Goal: Task Accomplishment & Management: Manage account settings

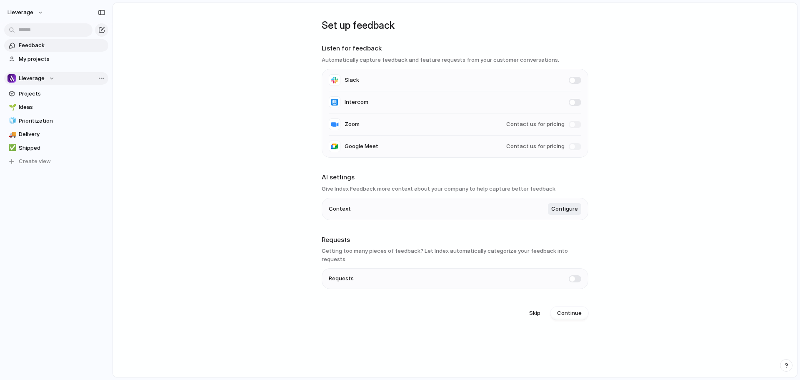
click at [50, 79] on div "Lleverage" at bounding box center [31, 78] width 47 height 8
click at [50, 79] on div "Lleverage Create new team" at bounding box center [400, 190] width 800 height 380
click at [122, 95] on span "Team settings" at bounding box center [122, 95] width 38 height 8
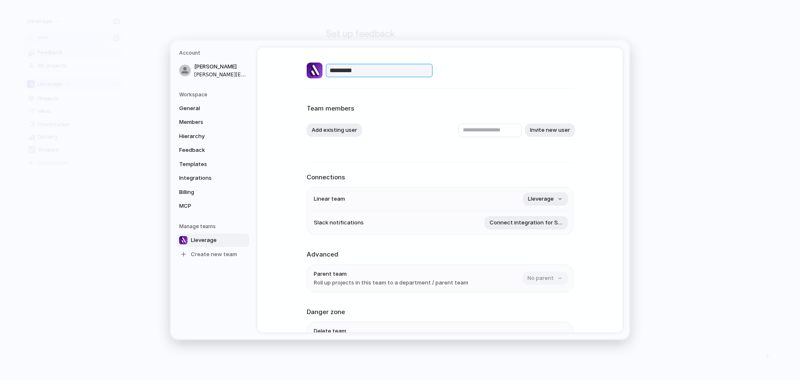
click at [368, 70] on input "*********" at bounding box center [379, 70] width 107 height 13
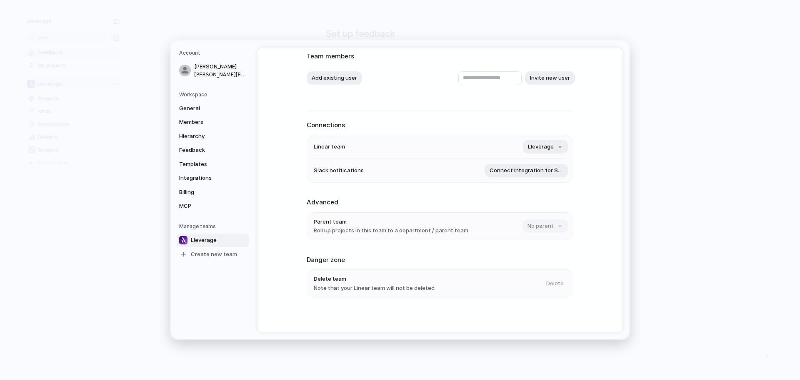
scroll to position [55, 0]
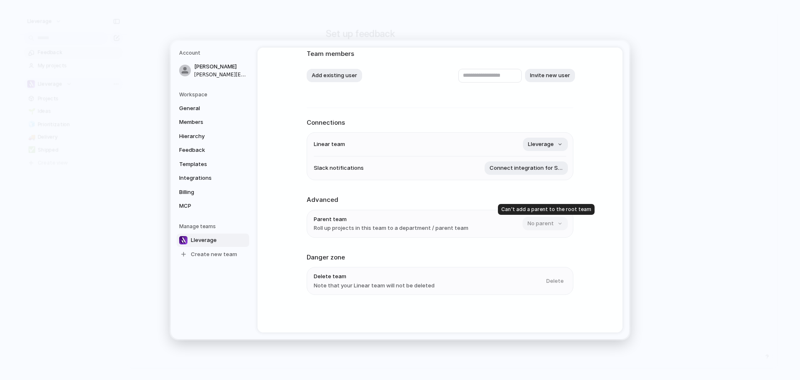
click at [560, 219] on div "No parent" at bounding box center [545, 223] width 44 height 13
click at [436, 194] on div "********* Team members Add existing user Invite new user Connections Linear tea…" at bounding box center [440, 162] width 267 height 339
click at [228, 201] on link "MCP" at bounding box center [213, 205] width 73 height 13
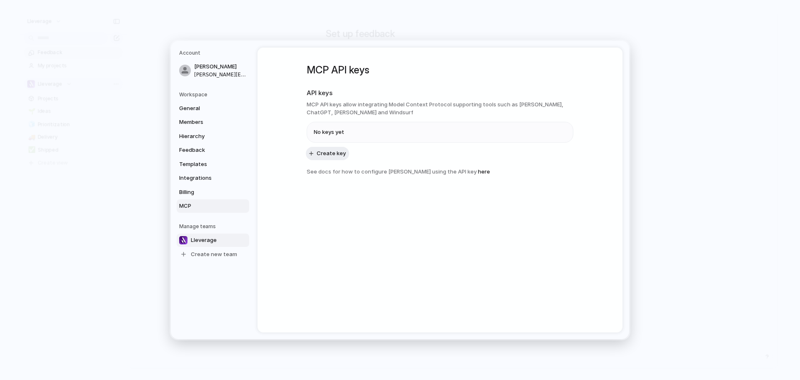
click at [214, 243] on span "Lleverage" at bounding box center [204, 240] width 26 height 8
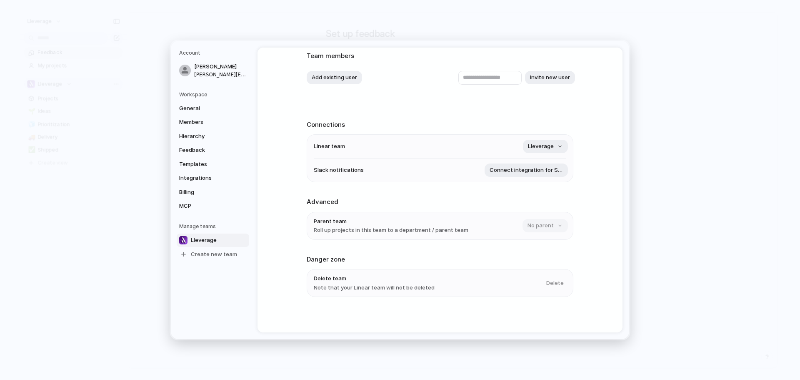
scroll to position [55, 0]
click at [216, 255] on span "Create new team" at bounding box center [214, 254] width 46 height 8
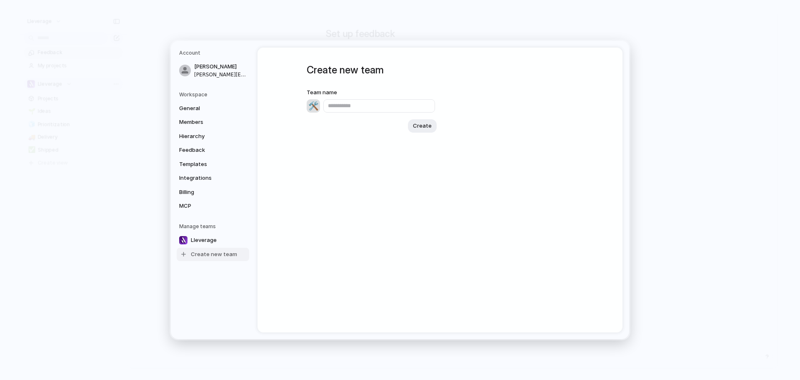
click at [372, 103] on input "text" at bounding box center [379, 105] width 112 height 13
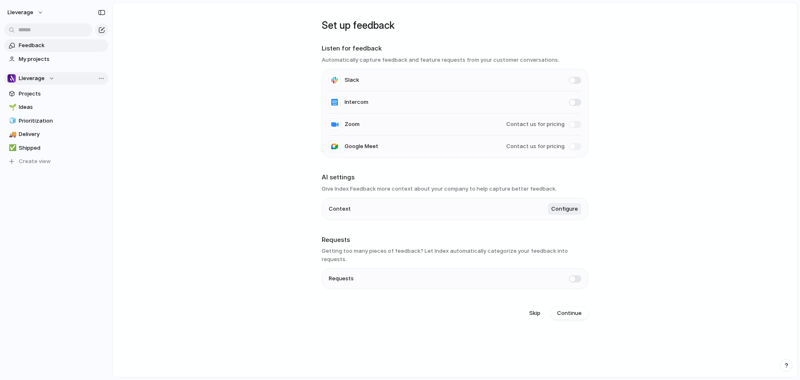
click at [46, 77] on div "Lleverage" at bounding box center [31, 78] width 47 height 8
click at [83, 183] on div "Lleverage Create new team" at bounding box center [400, 190] width 800 height 380
click at [36, 13] on button "Lleverage" at bounding box center [26, 12] width 44 height 13
click at [40, 30] on li "Settings" at bounding box center [40, 31] width 69 height 13
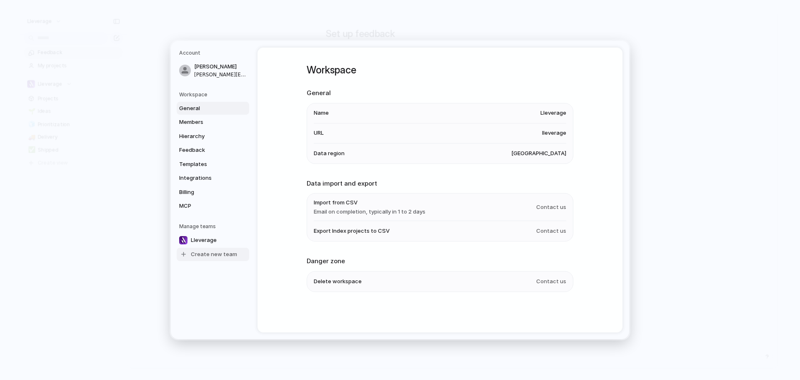
click at [204, 251] on span "Create new team" at bounding box center [214, 254] width 46 height 8
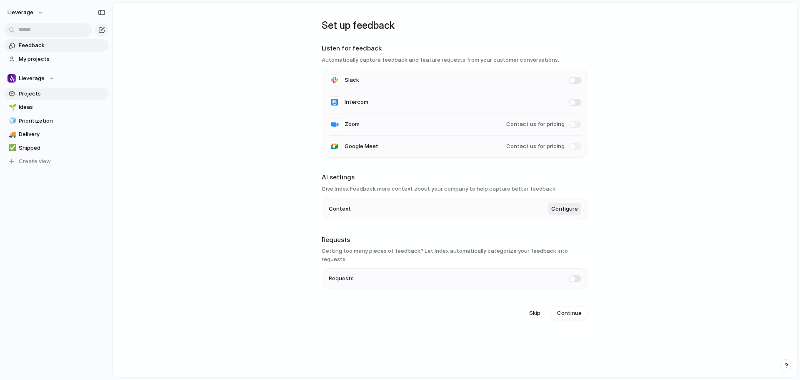
click at [30, 93] on span "Projects" at bounding box center [62, 94] width 87 height 8
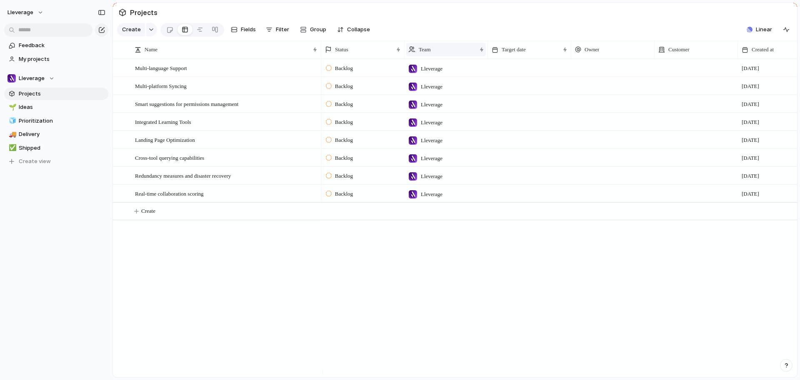
click at [439, 54] on div "Team" at bounding box center [442, 49] width 68 height 8
click at [460, 55] on div "Modify Hide Sort ascending Sort descending" at bounding box center [400, 190] width 800 height 380
click at [443, 73] on span "Lleverage" at bounding box center [432, 69] width 22 height 8
click at [421, 93] on input "text" at bounding box center [447, 91] width 84 height 17
type input "***"
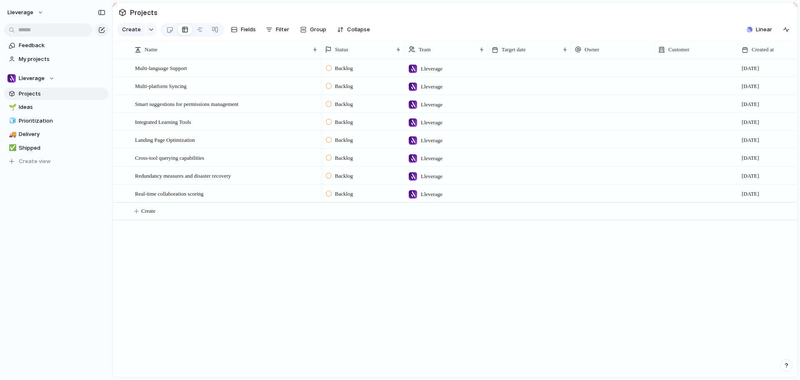
click at [409, 280] on div "Backlog Lleverage [DATE] Backlog Lleverage [DATE] Backlog Lleverage [DATE] Back…" at bounding box center [559, 218] width 476 height 318
click at [35, 96] on span "Projects" at bounding box center [62, 94] width 87 height 8
click at [35, 109] on span "Ideas" at bounding box center [62, 107] width 87 height 8
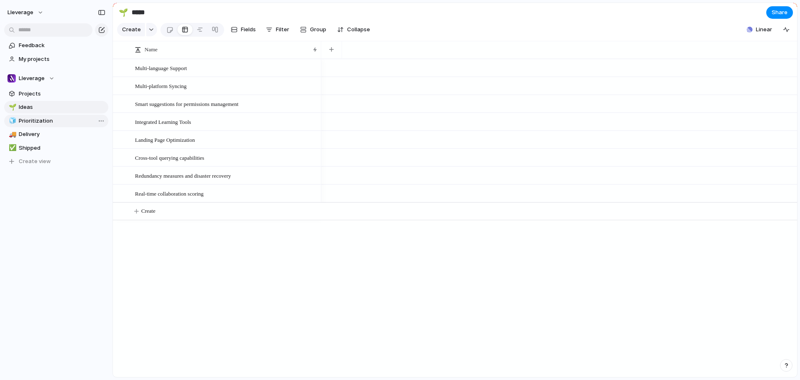
click at [40, 120] on span "Prioritization" at bounding box center [62, 121] width 87 height 8
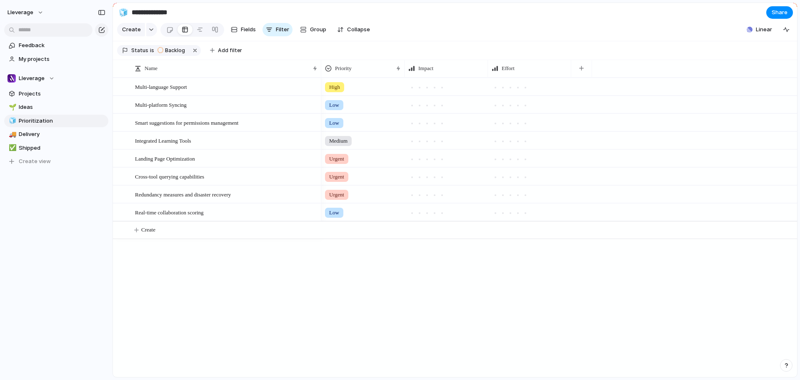
click at [39, 127] on div "🌱 Ideas 🧊 Prioritization 🚚 Delivery ✅ Shipped To pick up a draggable item, pres…" at bounding box center [56, 134] width 104 height 67
click at [36, 137] on span "Delivery" at bounding box center [62, 134] width 87 height 8
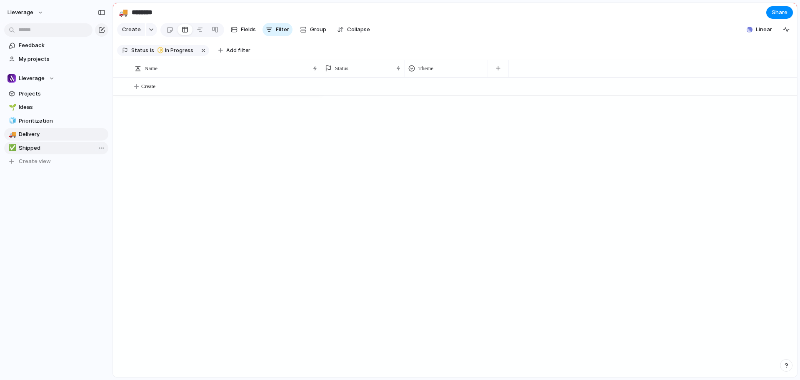
click at [36, 146] on span "Shipped" at bounding box center [62, 148] width 87 height 8
type input "*******"
click at [38, 15] on button "Lleverage" at bounding box center [26, 12] width 44 height 13
click at [30, 31] on span "Settings" at bounding box center [30, 31] width 23 height 8
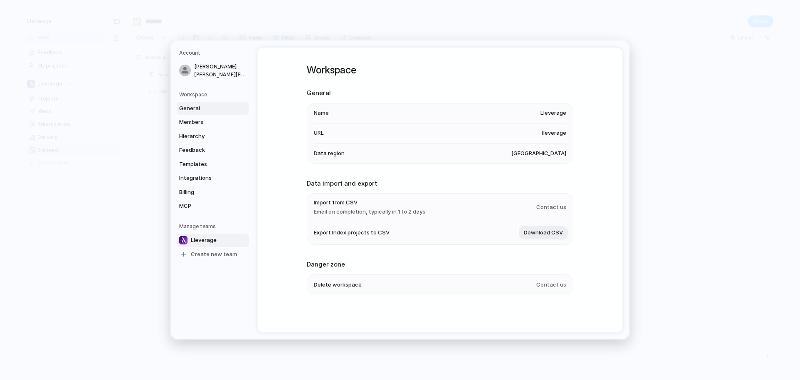
click at [206, 241] on span "Lleverage" at bounding box center [204, 240] width 26 height 8
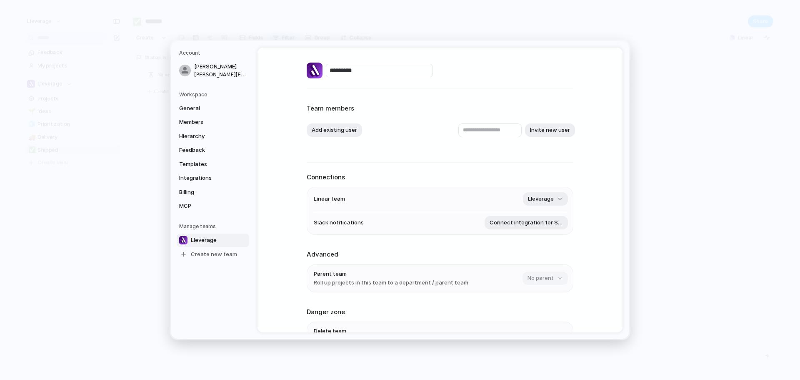
scroll to position [55, 0]
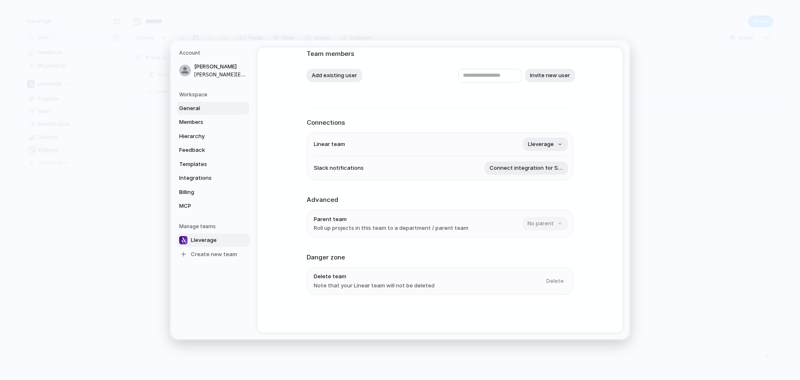
click at [198, 106] on span "General" at bounding box center [205, 108] width 53 height 8
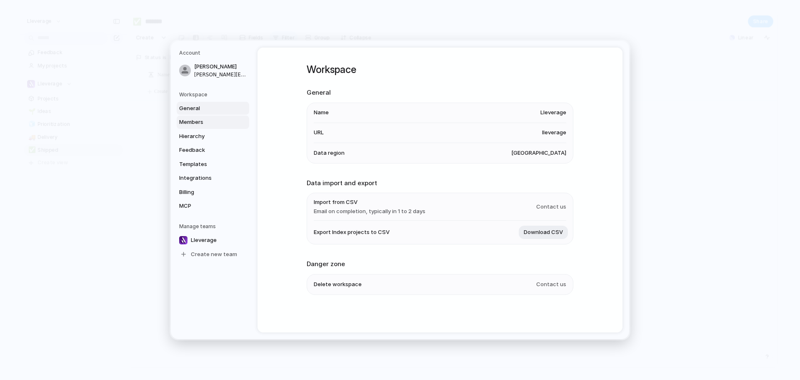
click at [198, 119] on span "Members" at bounding box center [205, 122] width 53 height 8
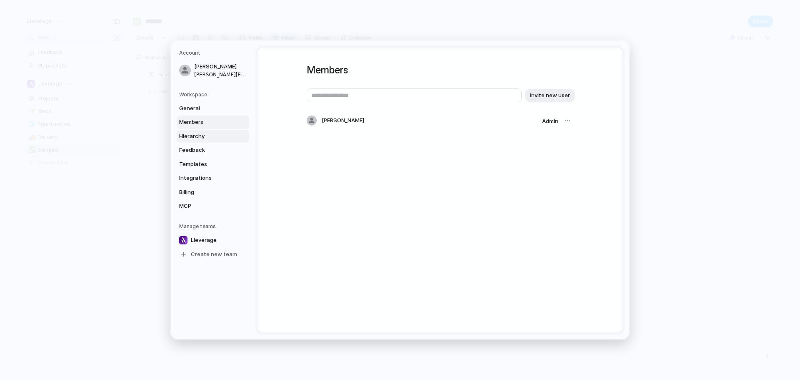
click at [197, 137] on span "Hierarchy" at bounding box center [205, 136] width 53 height 8
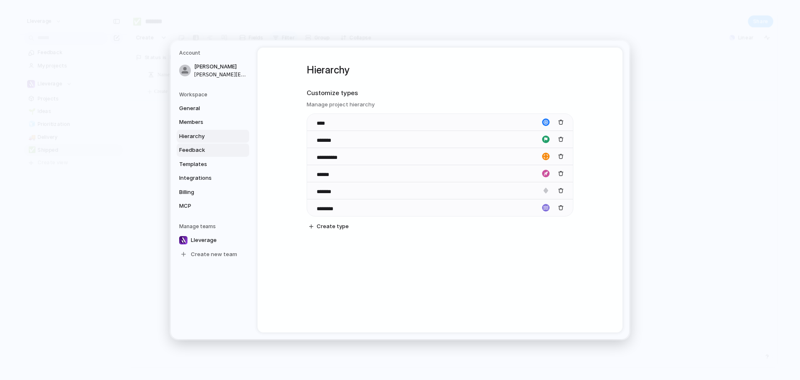
click at [197, 146] on span "Feedback" at bounding box center [205, 150] width 53 height 8
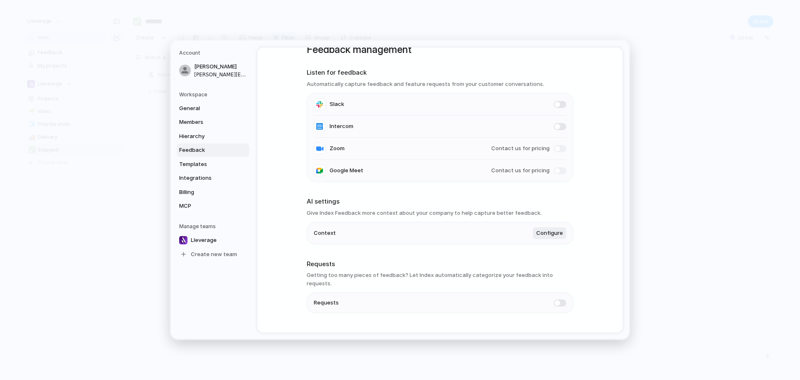
scroll to position [31, 0]
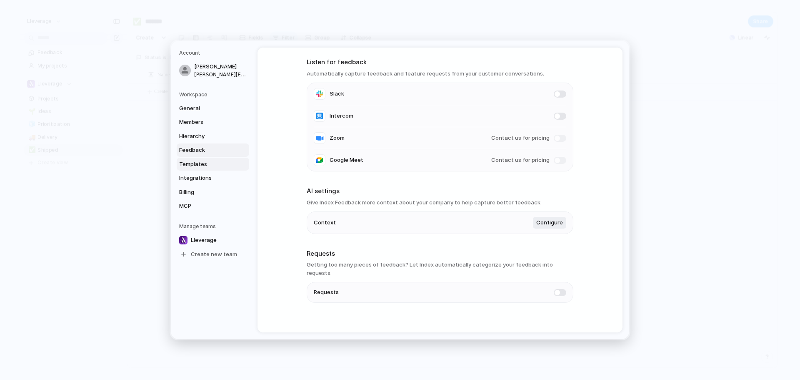
click at [204, 162] on span "Templates" at bounding box center [205, 164] width 53 height 8
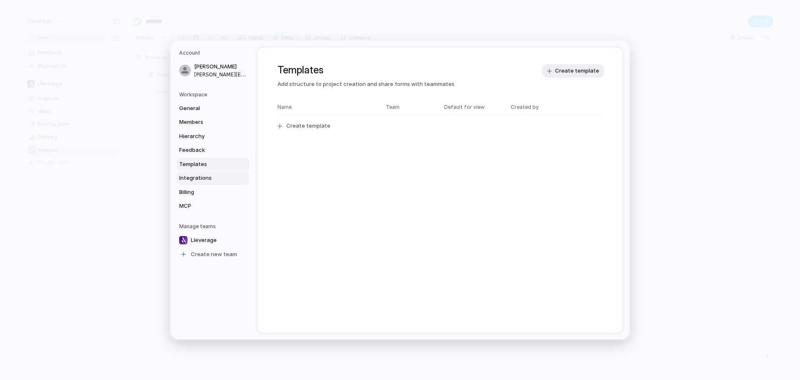
click at [202, 180] on span "Integrations" at bounding box center [205, 178] width 53 height 8
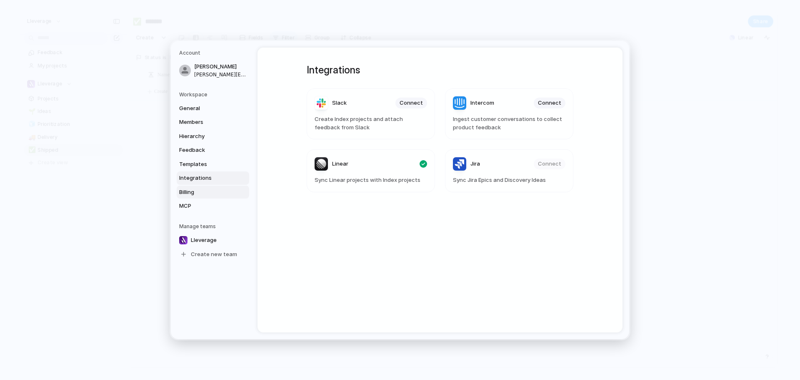
click at [196, 195] on span "Billing" at bounding box center [205, 192] width 53 height 8
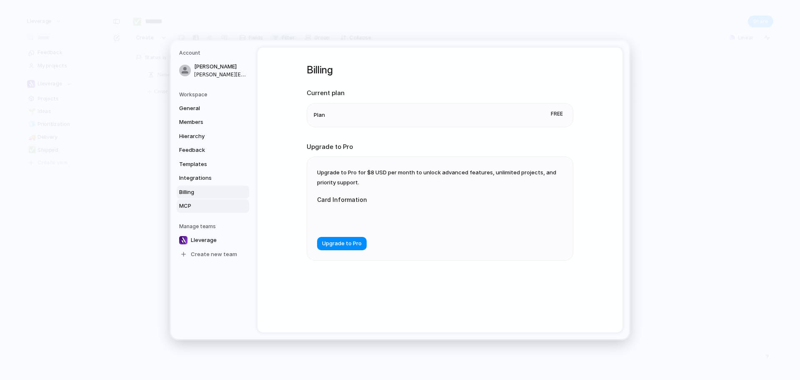
click at [193, 206] on span "MCP" at bounding box center [205, 206] width 53 height 8
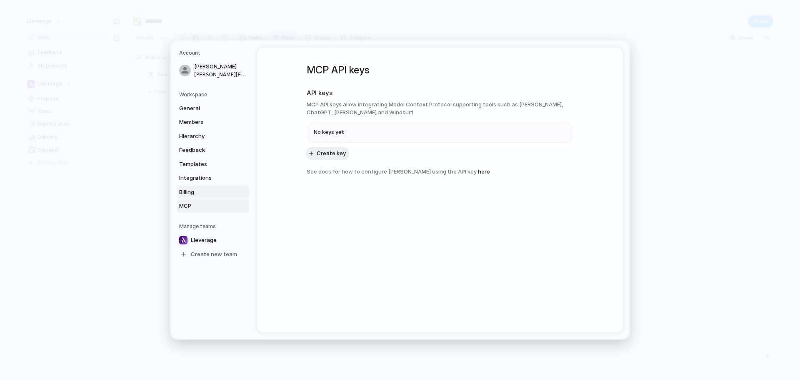
click at [208, 188] on span "Billing" at bounding box center [205, 192] width 53 height 8
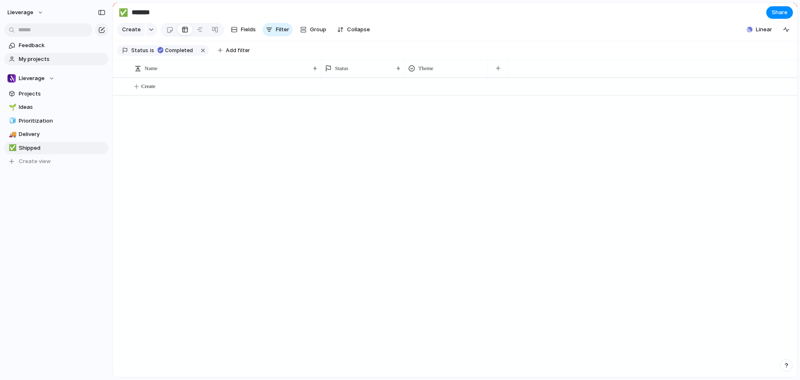
click at [41, 59] on span "My projects" at bounding box center [62, 59] width 87 height 8
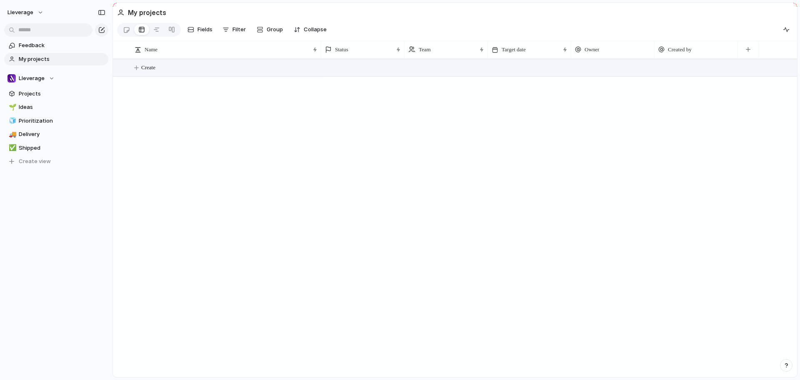
click at [151, 72] on span "Create" at bounding box center [148, 67] width 14 height 8
click at [448, 54] on div "Team" at bounding box center [442, 49] width 68 height 8
click at [749, 53] on div "Modify Hide Sort ascending Sort descending" at bounding box center [400, 190] width 800 height 380
click at [749, 52] on div "button" at bounding box center [748, 49] width 5 height 5
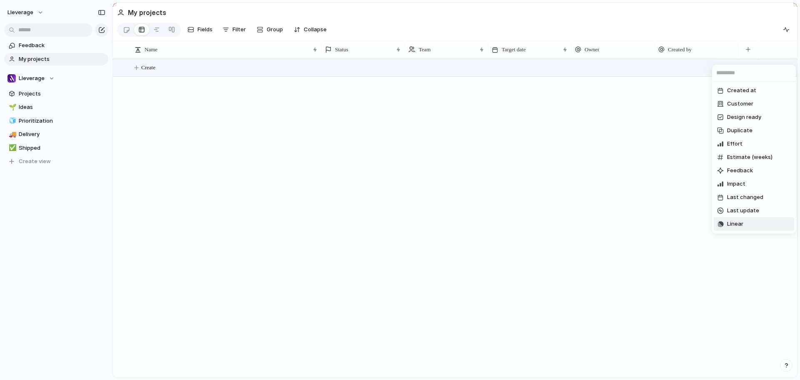
click at [733, 225] on span "Linear" at bounding box center [735, 224] width 16 height 8
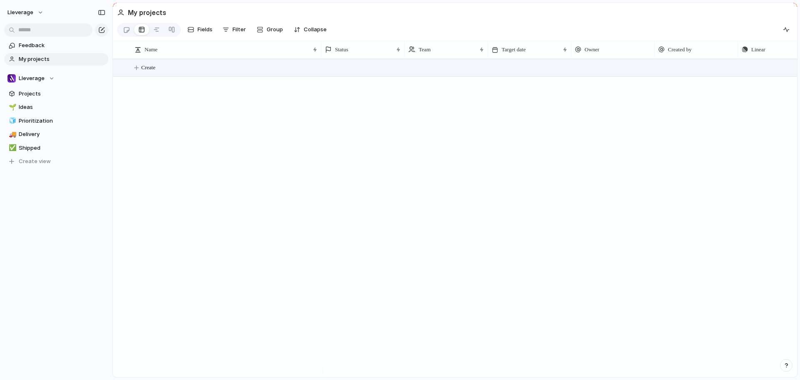
scroll to position [0, 45]
click at [703, 108] on div at bounding box center [559, 218] width 476 height 318
click at [724, 70] on button "Create" at bounding box center [465, 67] width 689 height 17
click at [713, 66] on button "Create" at bounding box center [465, 67] width 689 height 17
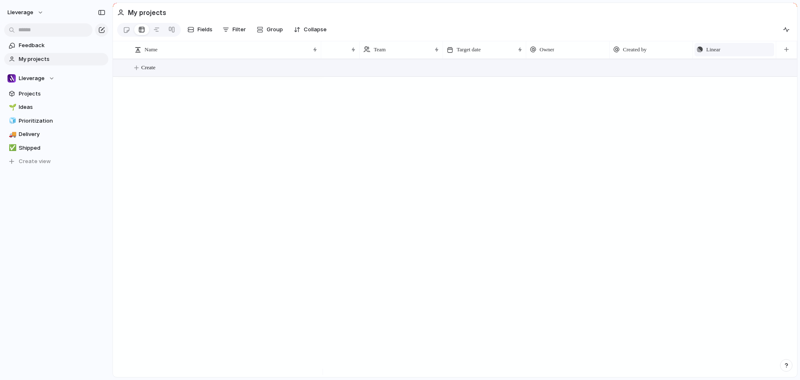
click at [724, 54] on div "Linear" at bounding box center [734, 49] width 75 height 8
click at [724, 55] on div "Modify Hide Sort ascending Sort descending" at bounding box center [400, 190] width 800 height 380
click at [720, 50] on span "Linear" at bounding box center [713, 49] width 14 height 8
click at [621, 94] on div "Modify Hide Sort ascending Sort descending" at bounding box center [400, 190] width 800 height 380
click at [137, 71] on button "Create" at bounding box center [465, 67] width 689 height 17
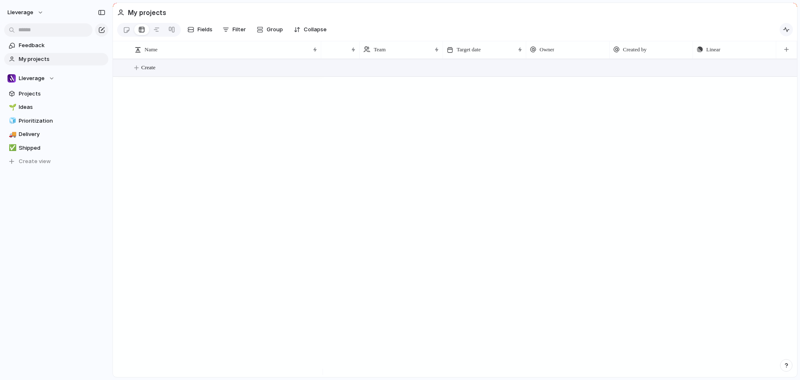
click at [790, 34] on button "button" at bounding box center [786, 29] width 13 height 13
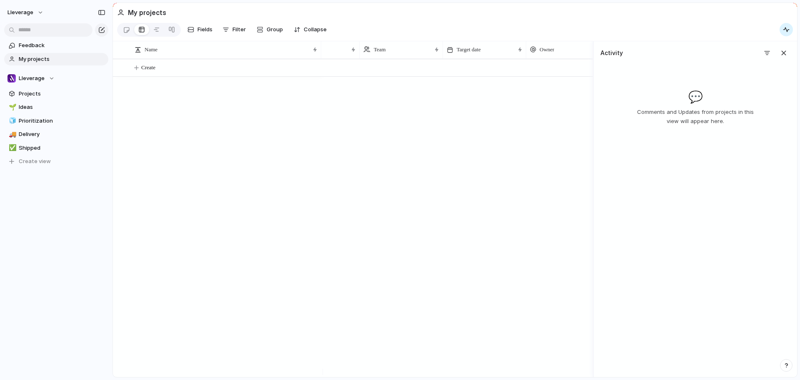
click at [443, 96] on div at bounding box center [457, 218] width 272 height 318
click at [27, 10] on span "Lleverage" at bounding box center [21, 12] width 26 height 8
click at [106, 71] on li "Light" at bounding box center [101, 71] width 49 height 13
click at [40, 13] on button "Lleverage" at bounding box center [26, 12] width 44 height 13
click at [98, 86] on li "Dark" at bounding box center [101, 84] width 49 height 13
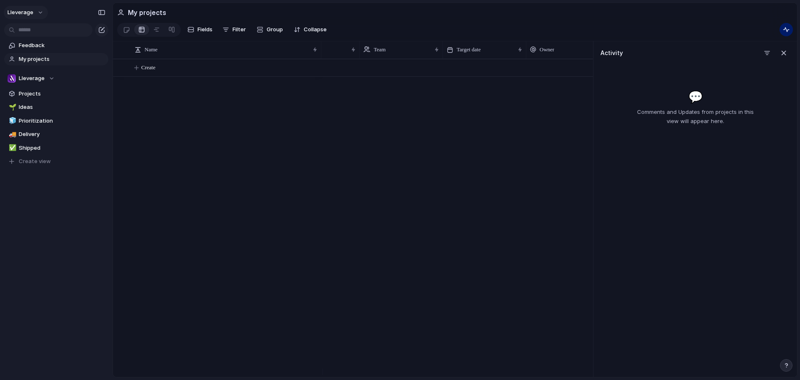
click at [40, 13] on button "Lleverage" at bounding box center [26, 12] width 44 height 13
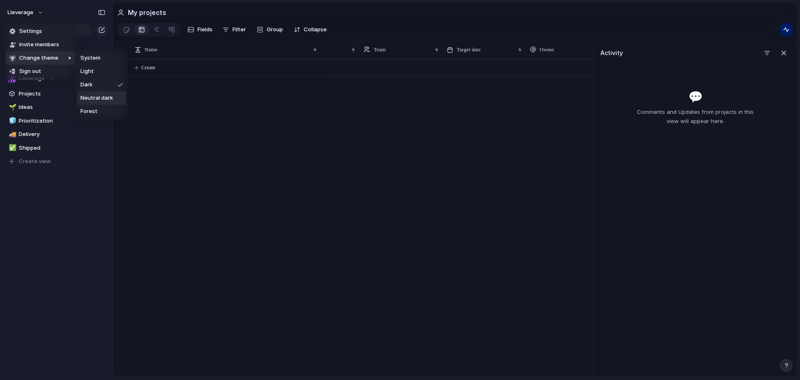
click at [104, 100] on span "Neutral dark" at bounding box center [96, 98] width 33 height 8
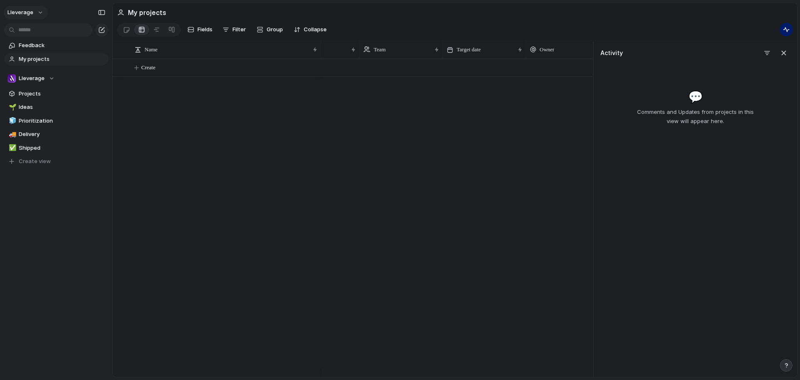
click at [32, 10] on span "Lleverage" at bounding box center [21, 12] width 26 height 8
click at [52, 72] on li "Sign out" at bounding box center [40, 71] width 69 height 13
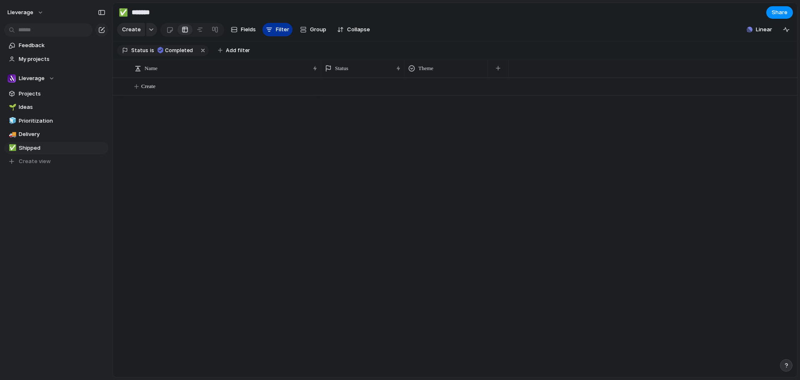
click at [276, 31] on span "Filter" at bounding box center [282, 29] width 13 height 8
click at [758, 31] on span "Linear" at bounding box center [764, 29] width 16 height 8
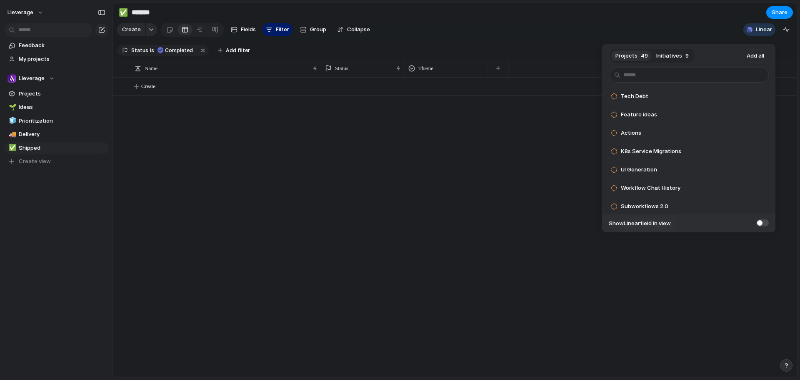
click at [670, 51] on button "Initiatives 9" at bounding box center [672, 55] width 41 height 13
click at [667, 30] on div "Projects 49 Initiatives 9 Add all June / July Add Revenue Add Ongoing Add [Q3] …" at bounding box center [400, 190] width 800 height 380
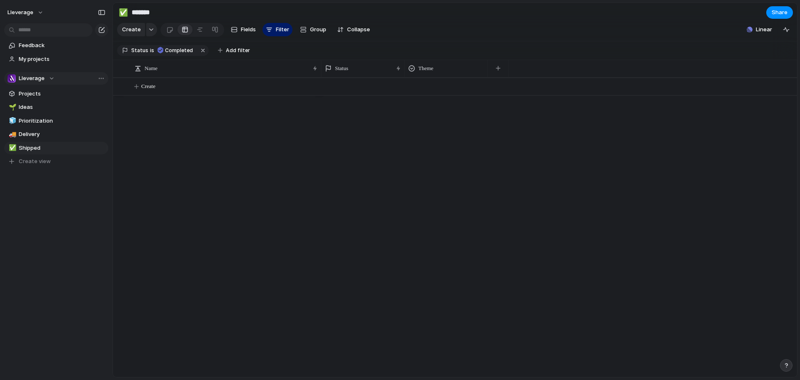
click at [49, 77] on div "Lleverage" at bounding box center [31, 78] width 47 height 8
click at [38, 128] on span "Create new team" at bounding box center [43, 126] width 46 height 8
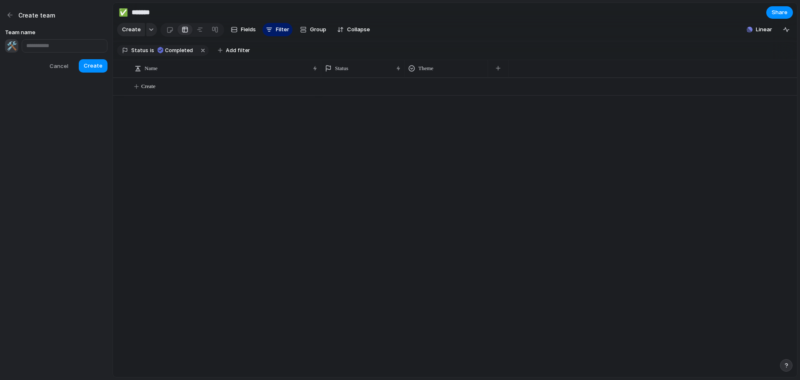
click at [41, 45] on input "text" at bounding box center [65, 45] width 86 height 13
click at [60, 61] on button "Cancel" at bounding box center [58, 66] width 33 height 14
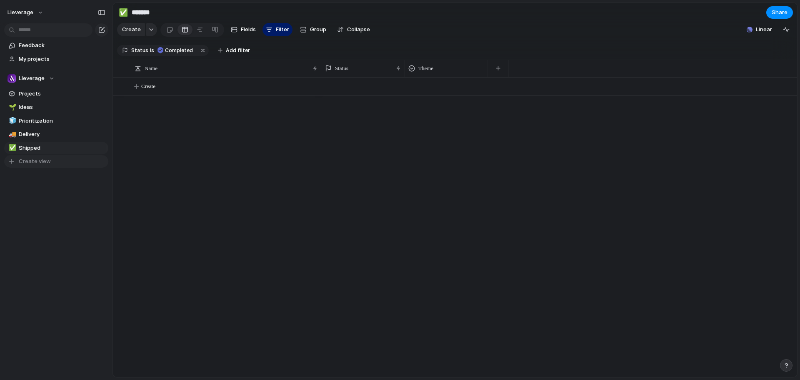
click at [15, 164] on div "button" at bounding box center [12, 161] width 8 height 7
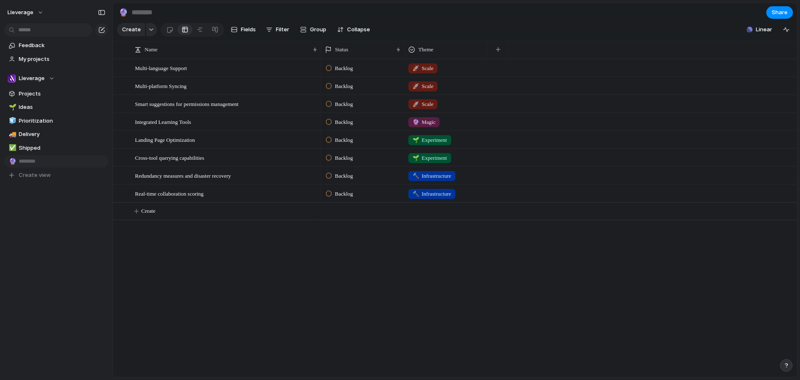
click at [20, 198] on div "Feedback My projects Lleverage Projects 🌱 Ideas 🧊 Prioritization 🚚 Delivery ✅ S…" at bounding box center [56, 124] width 113 height 249
click at [28, 240] on div "Open in new tab Copy link Duplicate view Rename view Delete view" at bounding box center [400, 190] width 800 height 380
click at [35, 9] on button "Lleverage" at bounding box center [26, 12] width 44 height 13
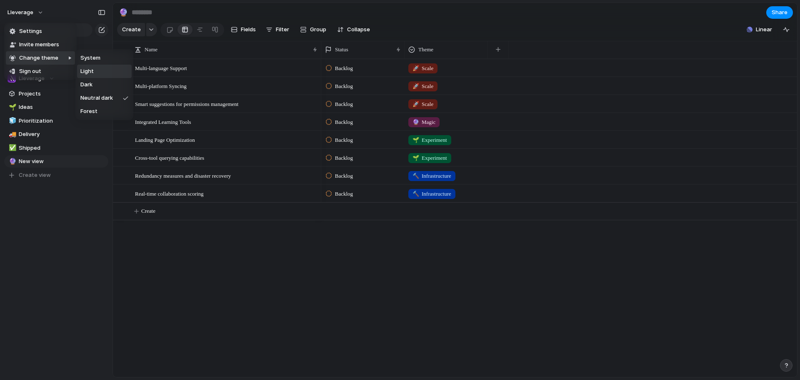
click at [106, 70] on li "Light" at bounding box center [104, 71] width 55 height 13
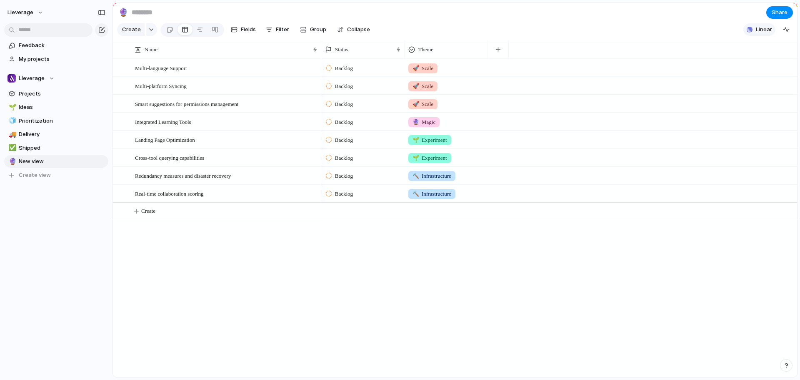
click at [766, 30] on span "Linear" at bounding box center [764, 29] width 16 height 8
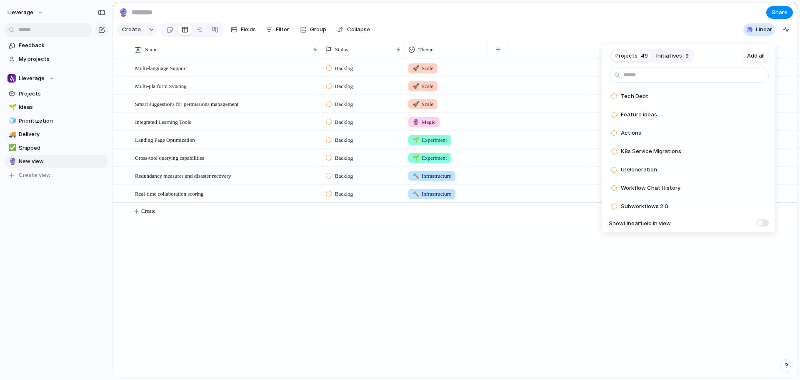
click at [763, 221] on span at bounding box center [762, 222] width 13 height 7
drag, startPoint x: 563, startPoint y: 243, endPoint x: 560, endPoint y: 233, distance: 10.3
click at [562, 243] on div "Projects 49 Initiatives 9 Add all Tech Debt Add Feature ideas Add Actions Add K…" at bounding box center [400, 190] width 800 height 380
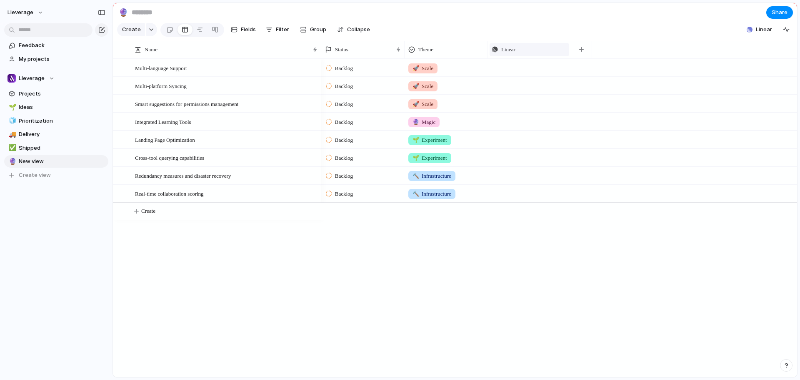
click at [529, 53] on div "Linear" at bounding box center [529, 49] width 75 height 8
click at [538, 50] on div "Modify Hide Sort ascending Sort descending" at bounding box center [400, 190] width 800 height 380
click at [518, 76] on div "Push" at bounding box center [529, 68] width 83 height 16
click at [562, 70] on div "button" at bounding box center [563, 67] width 6 height 3
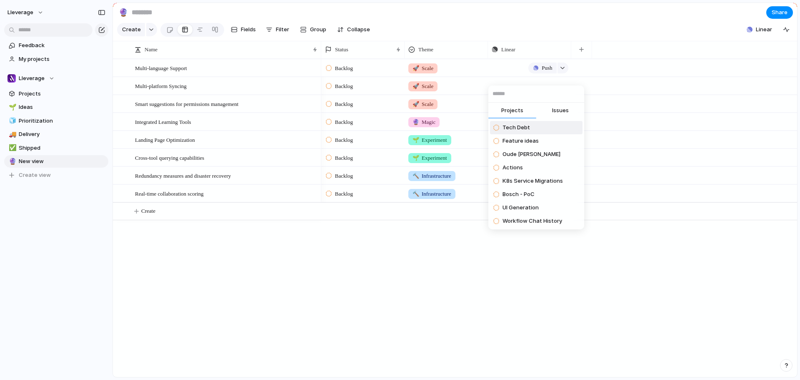
click at [558, 113] on span "Issues" at bounding box center [560, 110] width 17 height 8
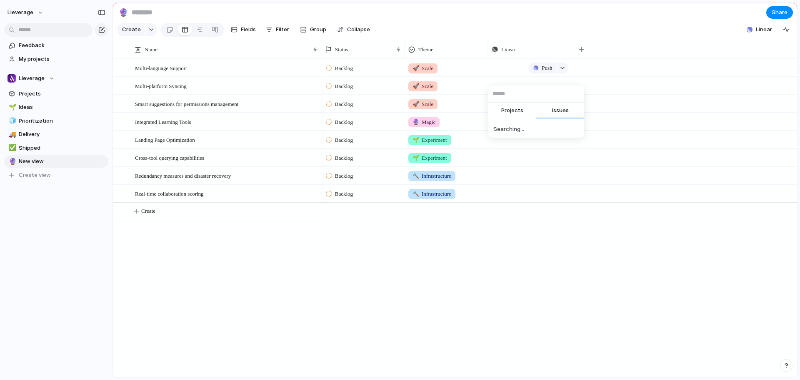
click at [511, 110] on span "Projects" at bounding box center [512, 110] width 22 height 8
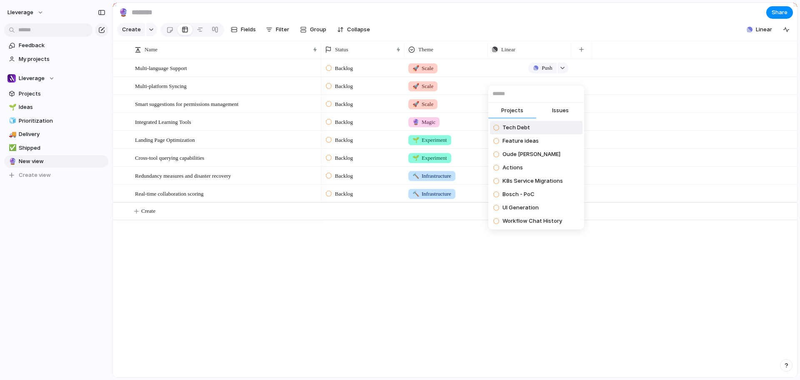
click at [513, 88] on input "text" at bounding box center [536, 93] width 96 height 17
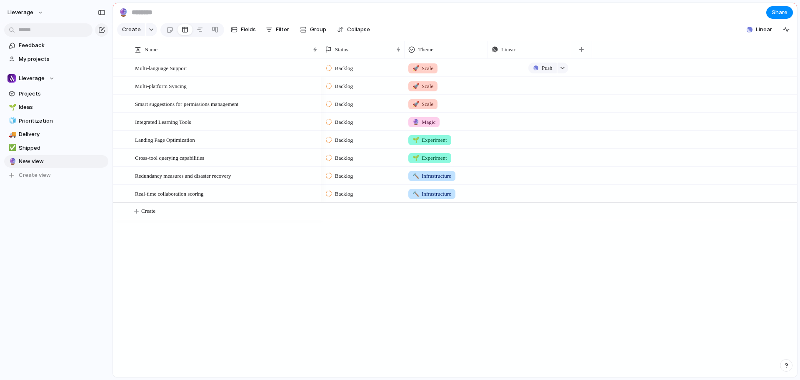
click at [442, 314] on div "Projects Issues Tech Debt Feature ideas Oude Reimer Actions K8s Service Migrati…" at bounding box center [400, 190] width 800 height 380
click at [51, 76] on div "Lleverage" at bounding box center [31, 78] width 47 height 8
click at [37, 112] on span "Lleverage" at bounding box center [39, 112] width 26 height 8
click at [38, 12] on button "Lleverage" at bounding box center [26, 12] width 44 height 13
click at [30, 30] on span "Settings" at bounding box center [30, 31] width 23 height 8
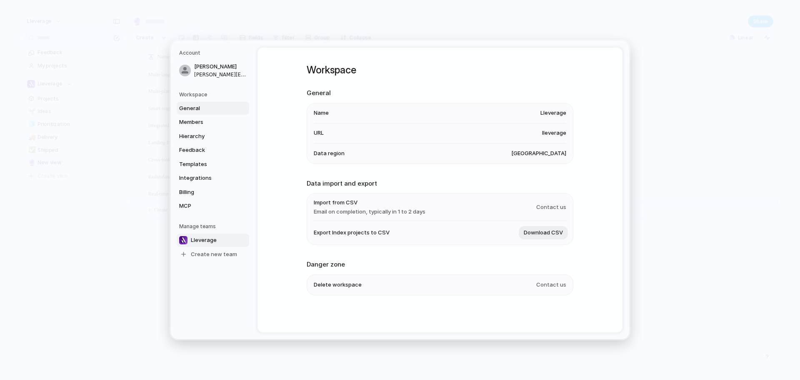
click at [210, 241] on span "Lleverage" at bounding box center [204, 240] width 26 height 8
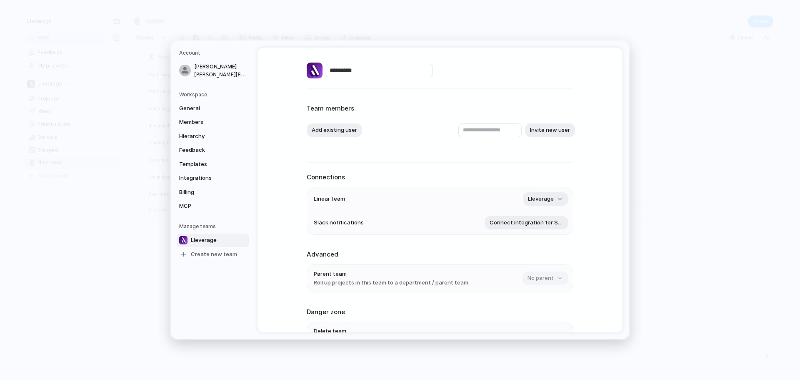
click at [354, 71] on input "*********" at bounding box center [379, 70] width 107 height 13
type input "**********"
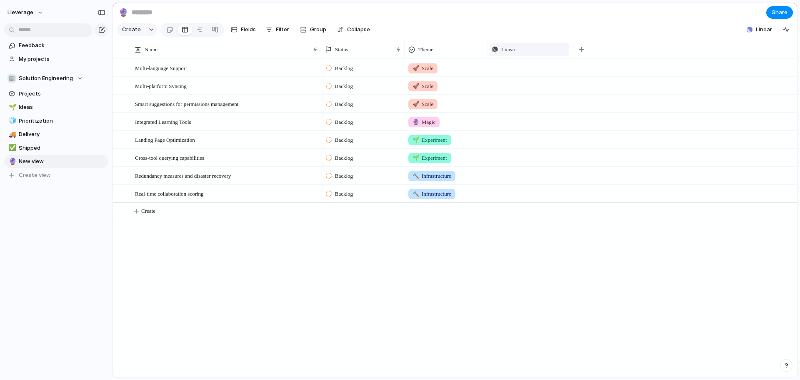
click at [498, 54] on div "Linear" at bounding box center [529, 49] width 75 height 8
click at [573, 80] on div "Modify Hide Sort ascending Sort descending" at bounding box center [400, 190] width 800 height 380
click at [556, 73] on div "Push" at bounding box center [548, 68] width 40 height 11
click at [563, 70] on div "button" at bounding box center [563, 67] width 6 height 3
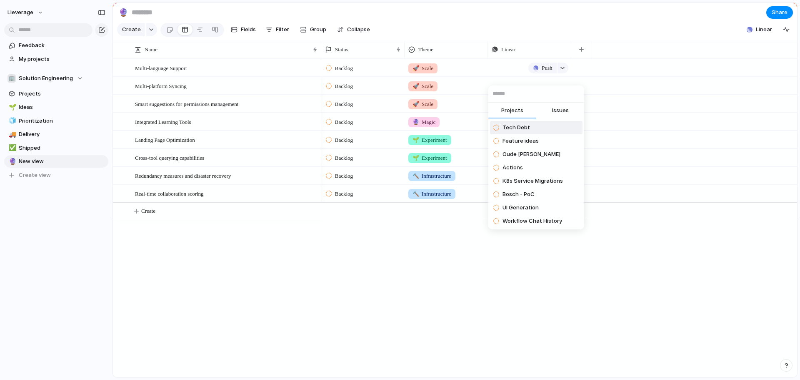
click at [562, 111] on span "Issues" at bounding box center [560, 110] width 17 height 8
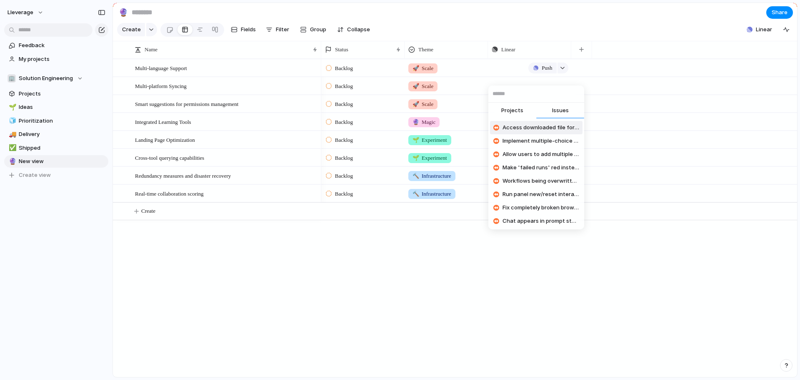
click at [507, 111] on span "Projects" at bounding box center [512, 110] width 22 height 8
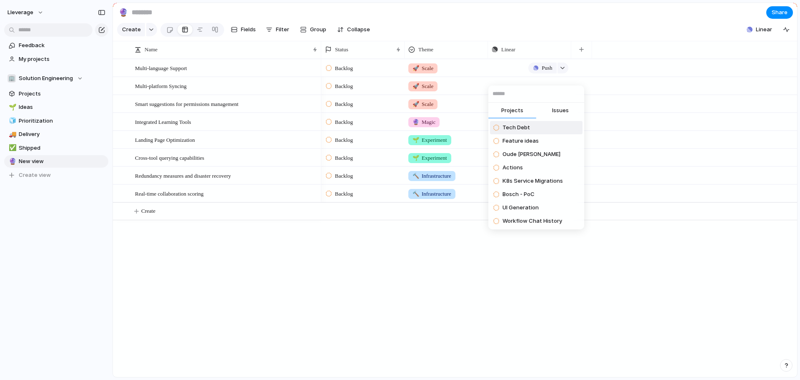
click at [606, 249] on div "Projects Issues Tech Debt Feature ideas Oude Reimer Actions K8s Service Migrati…" at bounding box center [400, 190] width 800 height 380
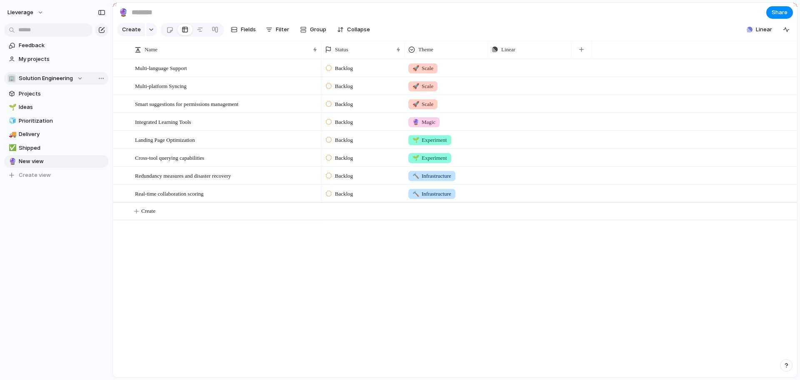
click at [80, 78] on div "🏢 Solution Engineering" at bounding box center [45, 78] width 75 height 8
click at [22, 258] on div "🏢 Solution Engineering Create new team" at bounding box center [400, 190] width 800 height 380
click at [38, 93] on span "Projects" at bounding box center [62, 94] width 87 height 8
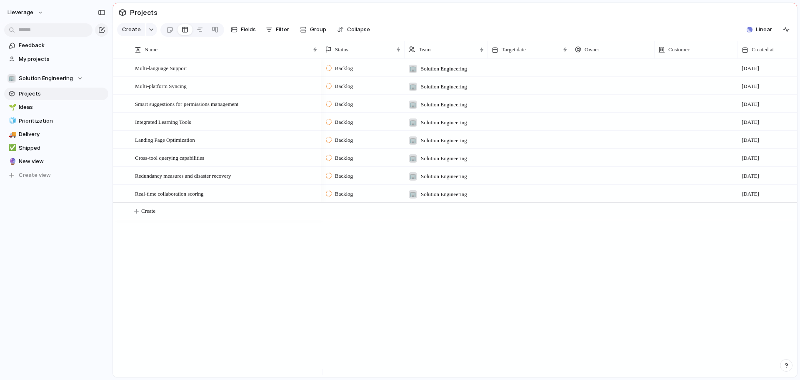
click at [429, 73] on span "Solution Engineering" at bounding box center [444, 69] width 46 height 8
click at [413, 110] on div at bounding box center [413, 109] width 15 height 15
click at [424, 91] on input "text" at bounding box center [449, 91] width 88 height 17
type input "***"
click at [764, 33] on span "Linear" at bounding box center [764, 29] width 16 height 8
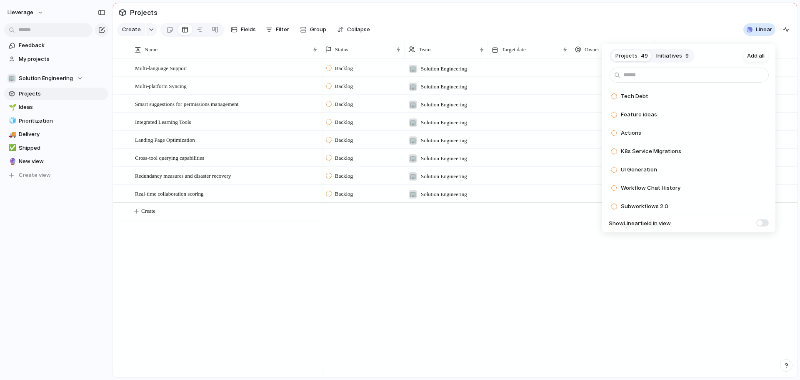
click at [672, 53] on span "Initiatives" at bounding box center [669, 56] width 26 height 8
click at [633, 58] on span "Projects" at bounding box center [627, 56] width 22 height 8
click at [533, 22] on div "Projects 49 Initiatives 9 Add all Tech Debt Add Feature ideas Add Actions Add K…" at bounding box center [400, 190] width 800 height 380
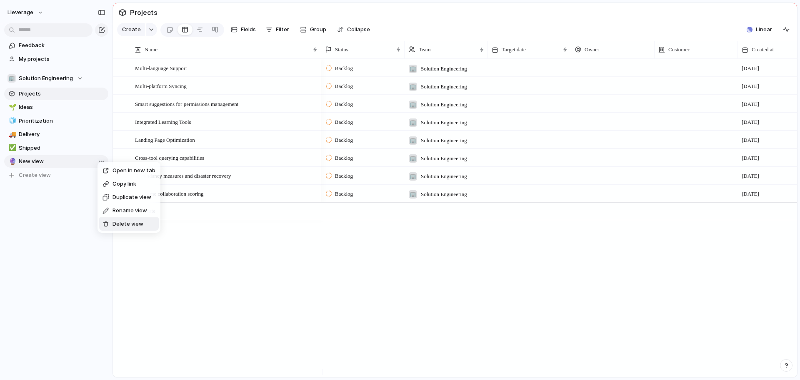
click at [127, 223] on span "Delete view" at bounding box center [128, 224] width 31 height 8
click at [42, 118] on span "Prioritization" at bounding box center [62, 121] width 87 height 8
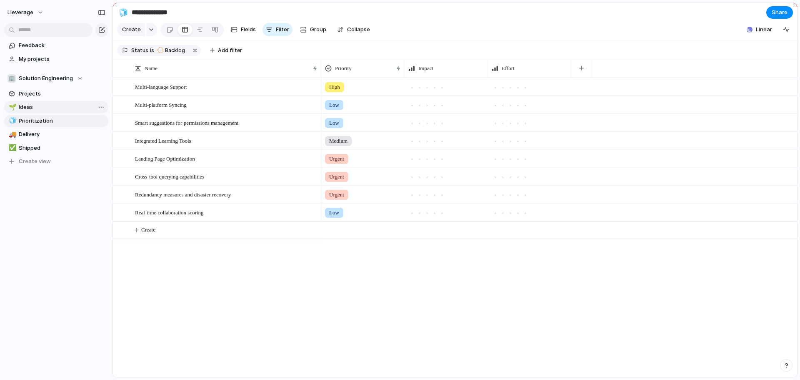
click at [37, 105] on span "Ideas" at bounding box center [62, 107] width 87 height 8
type input "*****"
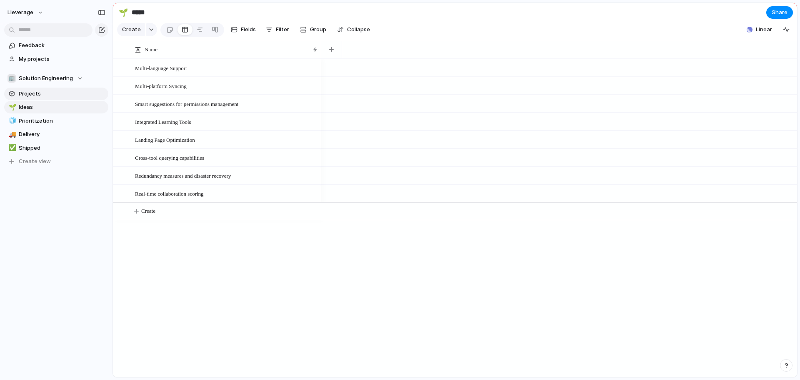
click at [40, 89] on link "Projects" at bounding box center [56, 94] width 104 height 13
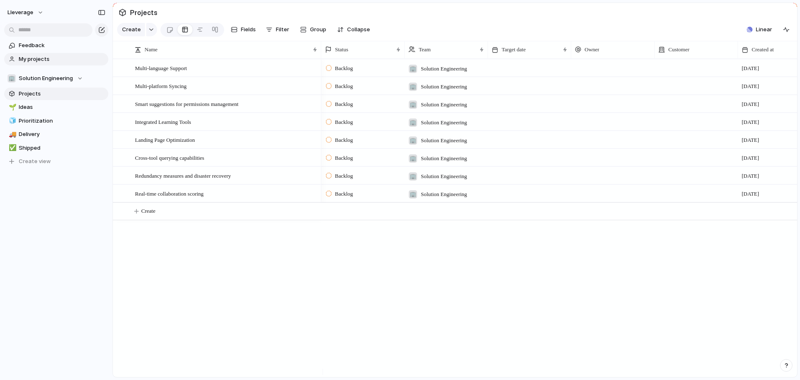
click at [40, 54] on link "My projects" at bounding box center [56, 59] width 104 height 13
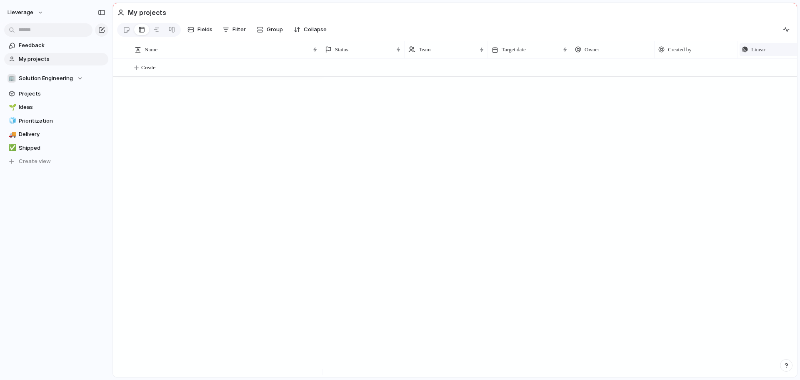
click at [749, 52] on div "Linear" at bounding box center [779, 49] width 75 height 8
click at [698, 104] on div "Modify Hide Sort ascending Sort descending" at bounding box center [400, 190] width 800 height 380
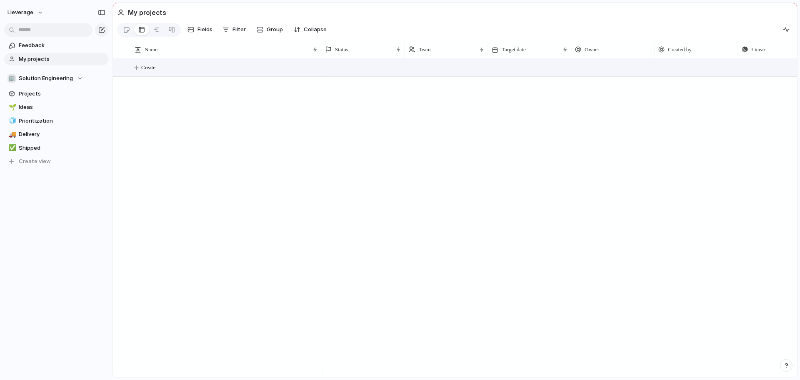
click at [762, 65] on button "Create" at bounding box center [465, 67] width 689 height 17
click at [434, 54] on div "Team" at bounding box center [442, 49] width 68 height 8
click at [325, 126] on div "Modify Hide Sort ascending Sort descending" at bounding box center [400, 190] width 800 height 380
click at [30, 48] on span "Feedback" at bounding box center [62, 45] width 87 height 8
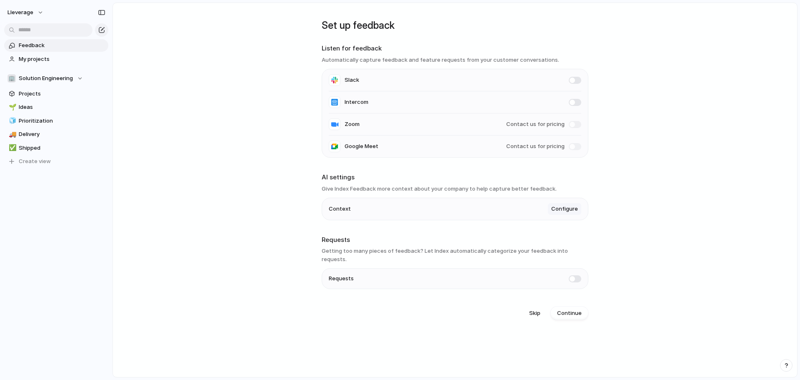
click at [565, 208] on span "Configure" at bounding box center [564, 209] width 27 height 8
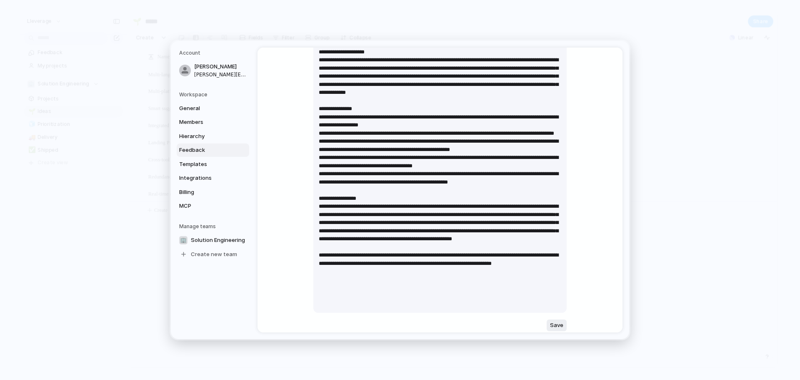
scroll to position [156, 0]
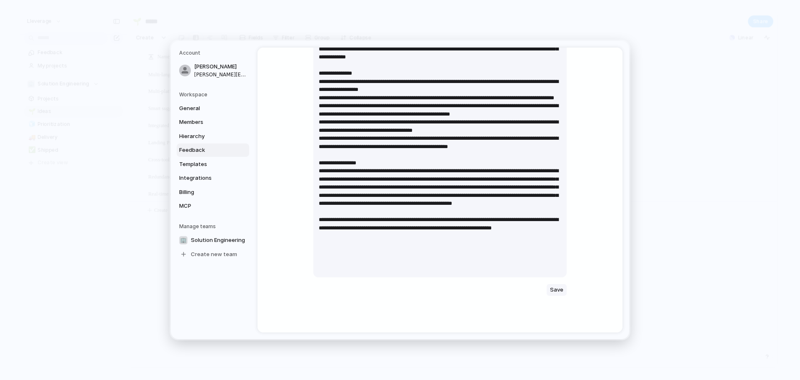
click at [555, 292] on span "Save" at bounding box center [556, 290] width 13 height 8
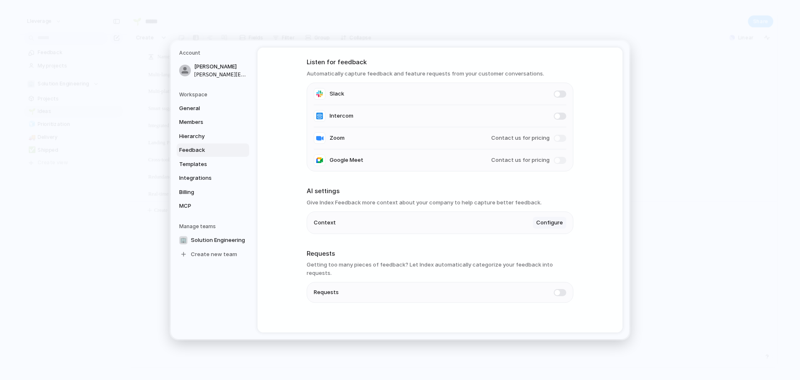
click at [548, 222] on span "Configure" at bounding box center [549, 222] width 27 height 8
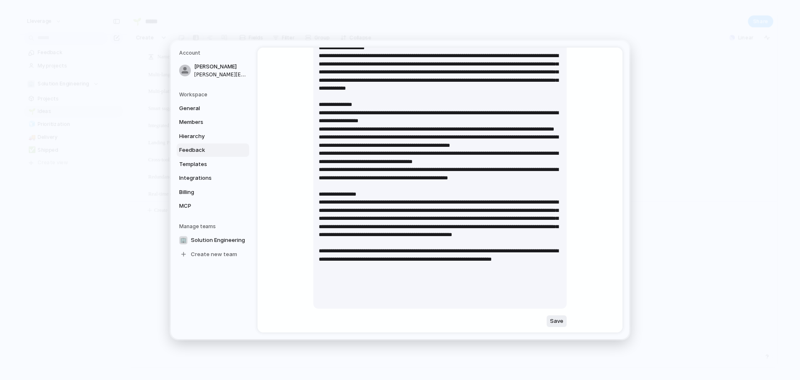
scroll to position [156, 0]
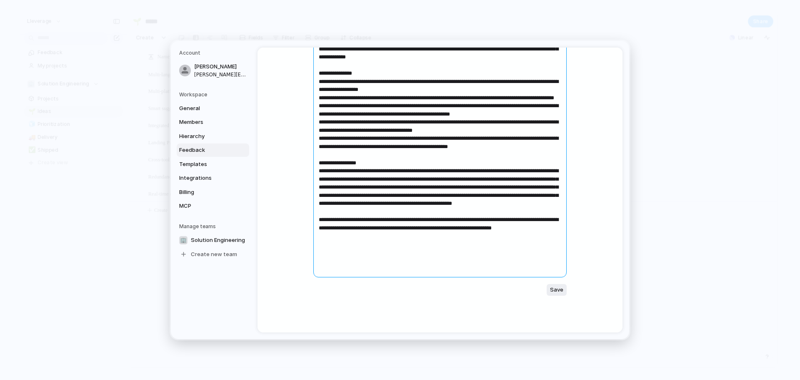
click at [404, 268] on textarea at bounding box center [439, 121] width 253 height 311
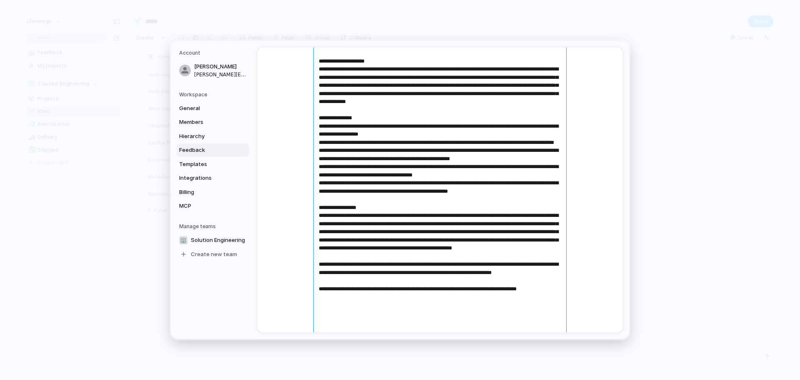
scroll to position [112, 0]
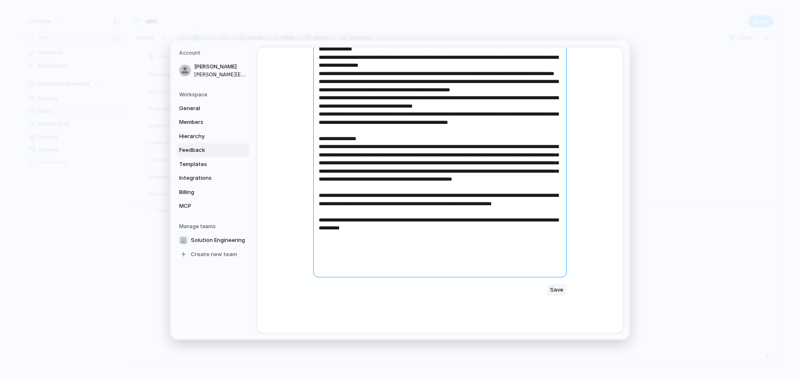
type textarea "**********"
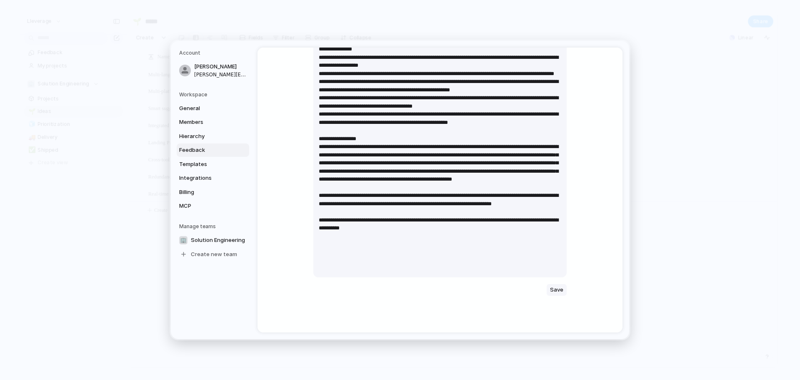
click at [558, 293] on span "Save" at bounding box center [556, 290] width 13 height 8
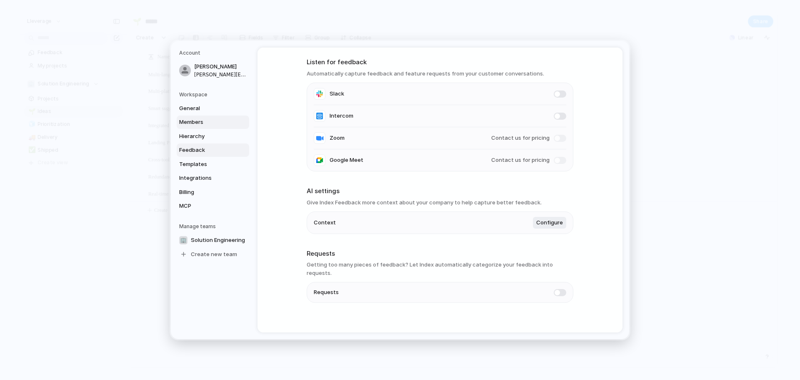
click at [192, 122] on span "Members" at bounding box center [205, 122] width 53 height 8
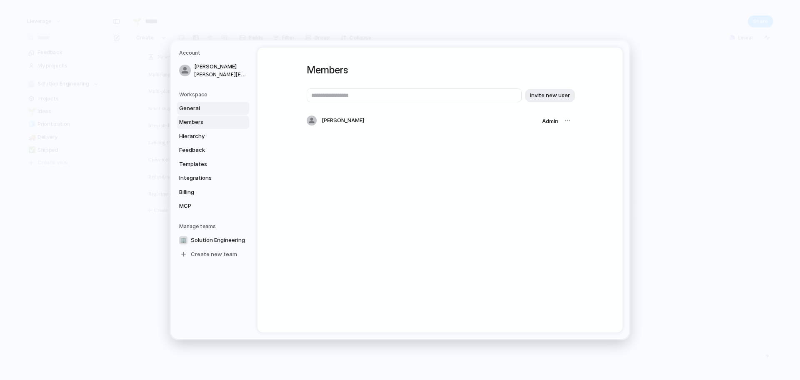
click at [197, 108] on span "General" at bounding box center [205, 108] width 53 height 8
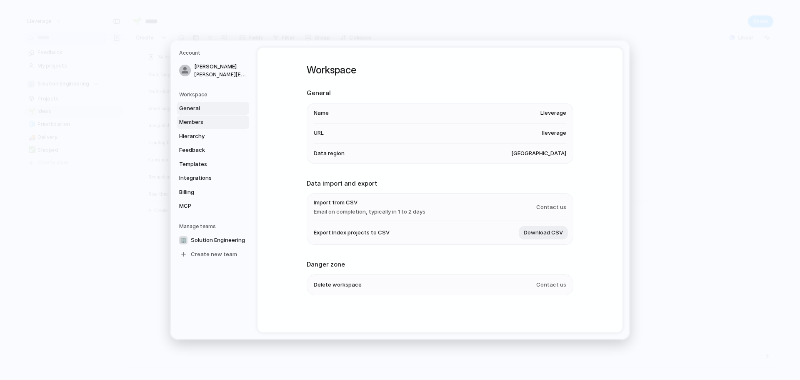
click at [198, 118] on span "Members" at bounding box center [205, 122] width 53 height 8
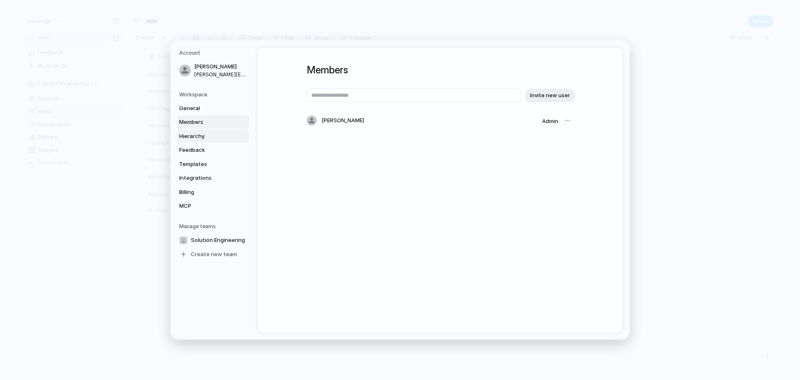
click at [198, 134] on span "Hierarchy" at bounding box center [205, 136] width 53 height 8
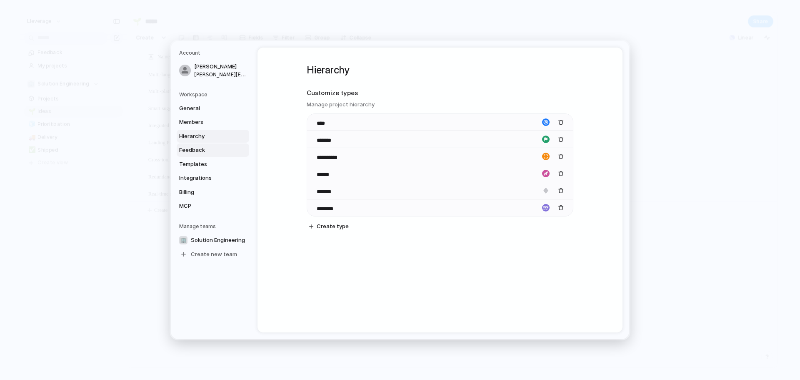
click at [200, 145] on link "Feedback" at bounding box center [213, 149] width 73 height 13
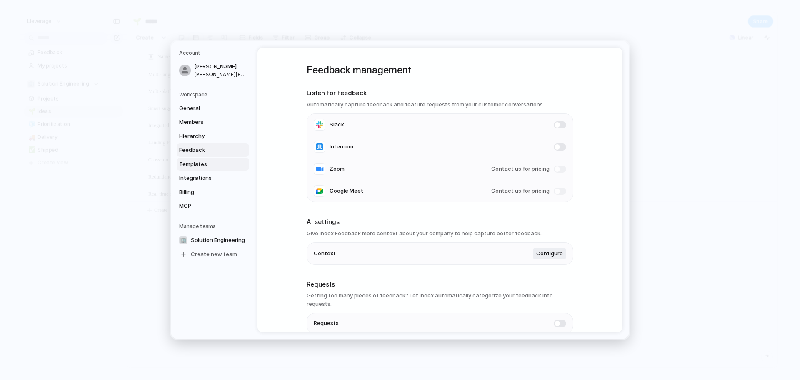
click at [198, 160] on span "Templates" at bounding box center [205, 164] width 53 height 8
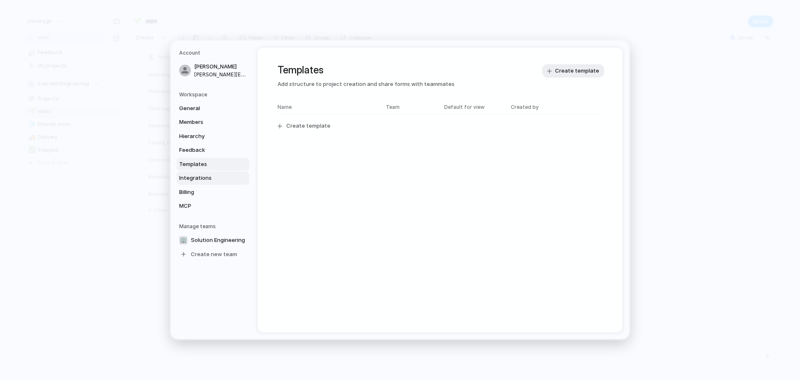
click at [198, 175] on span "Integrations" at bounding box center [205, 178] width 53 height 8
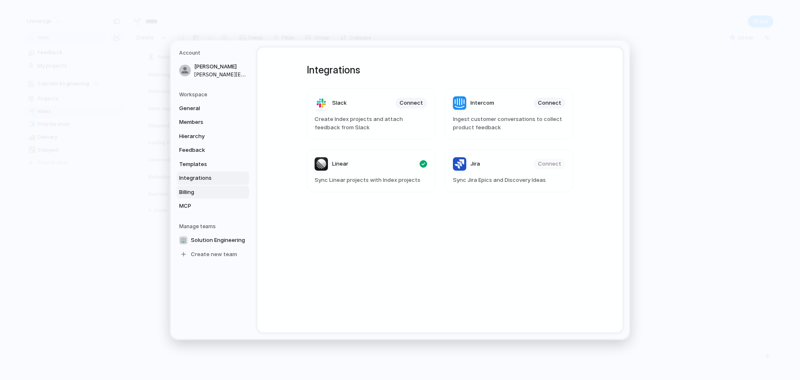
click at [194, 190] on span "Billing" at bounding box center [205, 192] width 53 height 8
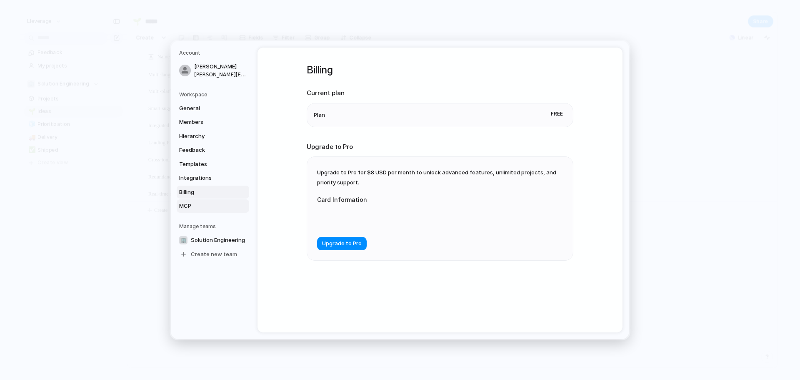
click at [188, 205] on span "MCP" at bounding box center [205, 206] width 53 height 8
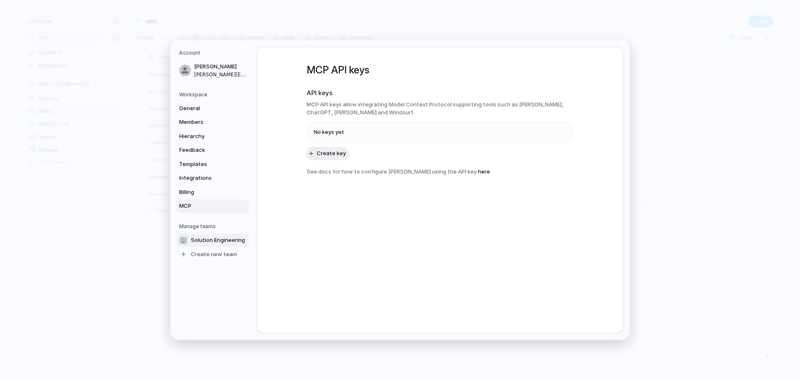
click at [217, 239] on span "Solution Engineering" at bounding box center [218, 240] width 54 height 8
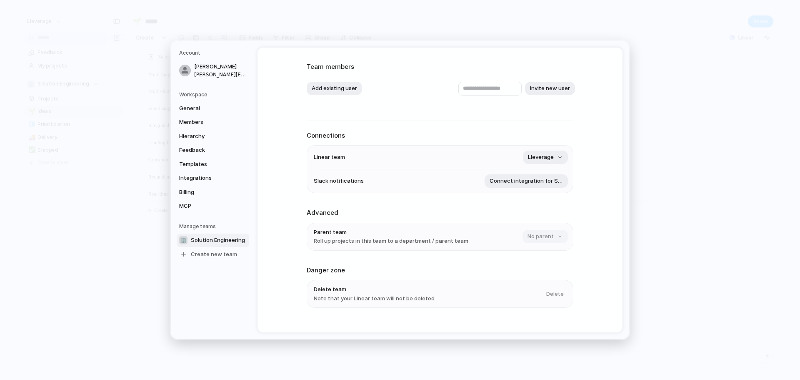
scroll to position [55, 0]
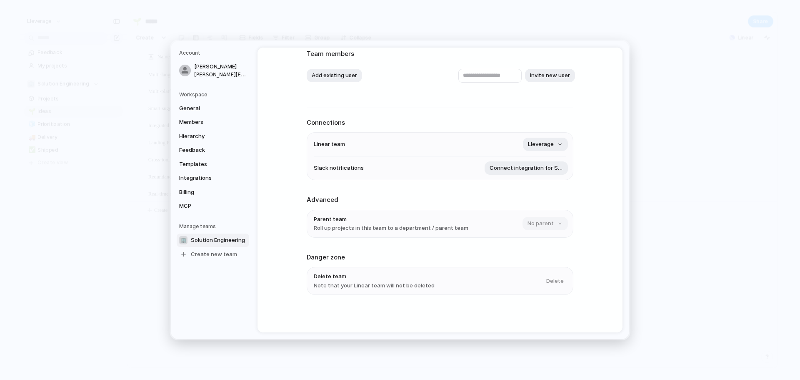
click at [529, 221] on div "No parent" at bounding box center [545, 223] width 44 height 13
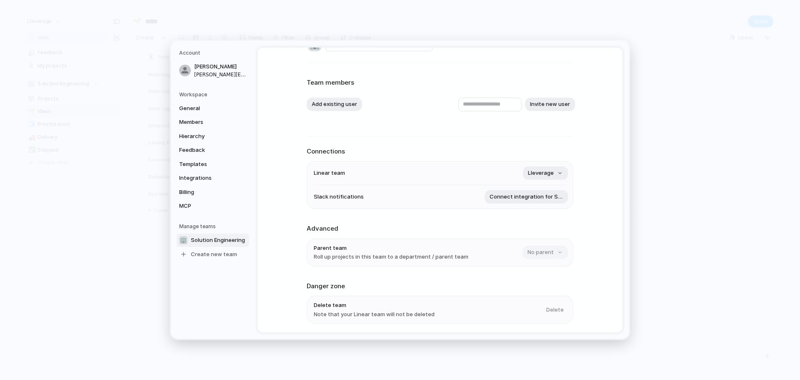
scroll to position [0, 0]
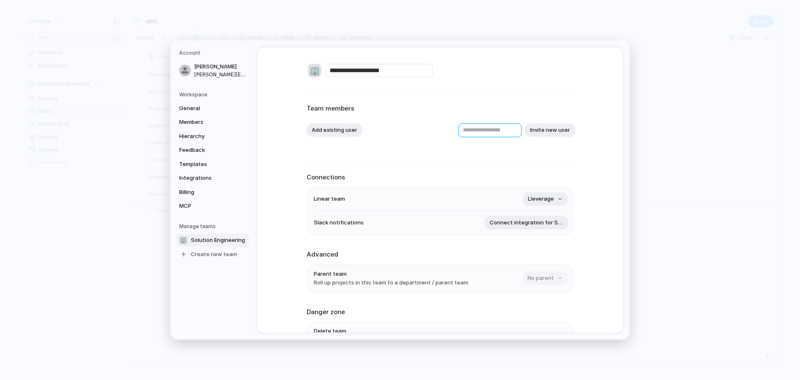
click at [458, 130] on input "text" at bounding box center [489, 130] width 63 height 14
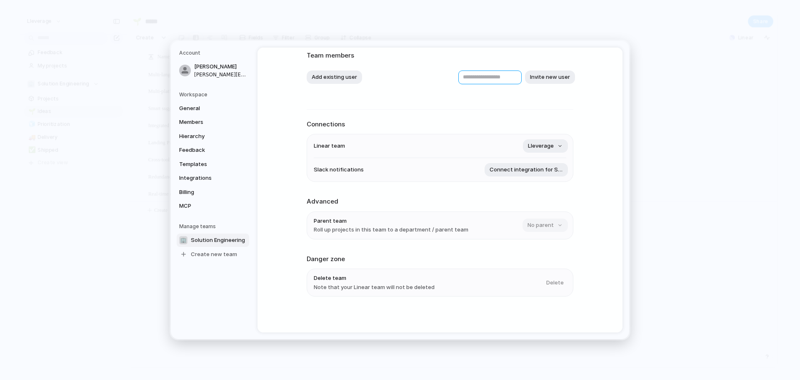
scroll to position [55, 0]
click at [550, 146] on span "Lleverage" at bounding box center [541, 144] width 26 height 8
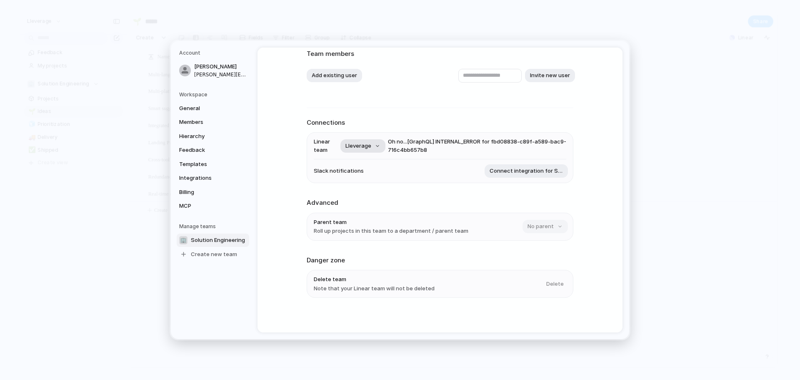
click at [365, 145] on span "Lleverage" at bounding box center [359, 146] width 26 height 8
click at [381, 146] on button "Lleverage" at bounding box center [363, 145] width 45 height 13
click at [375, 146] on button "Lleverage" at bounding box center [363, 145] width 45 height 13
click at [358, 185] on div "**********" at bounding box center [440, 164] width 267 height 342
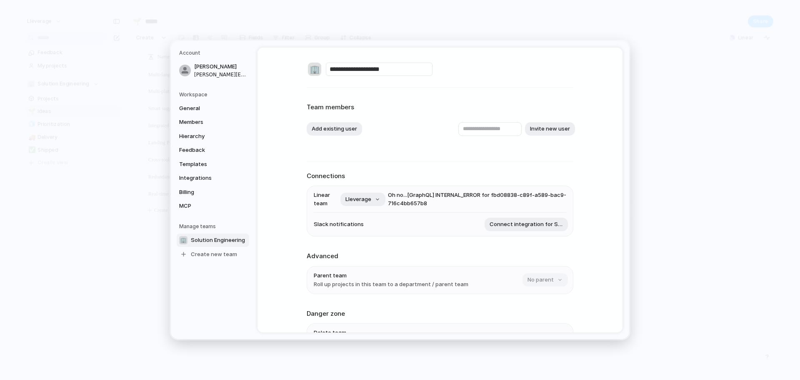
scroll to position [0, 0]
click at [370, 198] on button "Lleverage" at bounding box center [363, 200] width 45 height 13
click at [417, 193] on span "Oh no... [GraphQL] INTERNAL_ERROR for fbd08838-c89f-a589-bac9-716c4bb657b8" at bounding box center [477, 200] width 178 height 16
click at [442, 200] on span "Oh no... [GraphQL] INTERNAL_ERROR for fbd08838-c89f-a589-bac9-716c4bb657b8" at bounding box center [477, 200] width 178 height 16
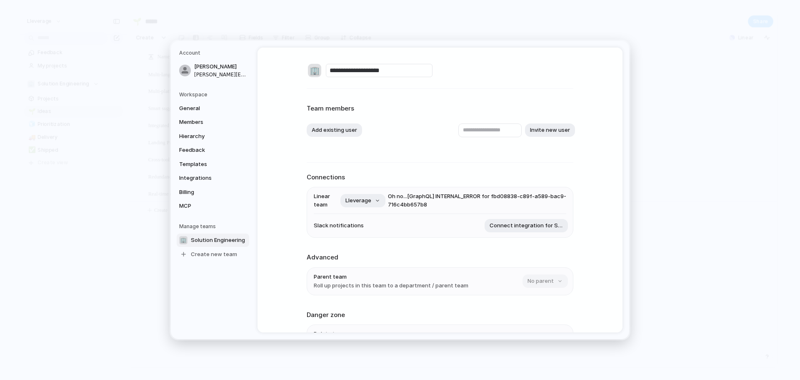
click at [442, 200] on span "Oh no... [GraphQL] INTERNAL_ERROR for fbd08838-c89f-a589-bac9-716c4bb657b8" at bounding box center [477, 200] width 178 height 16
click at [366, 200] on span "Lleverage" at bounding box center [359, 200] width 26 height 8
click at [187, 109] on span "General" at bounding box center [205, 108] width 53 height 8
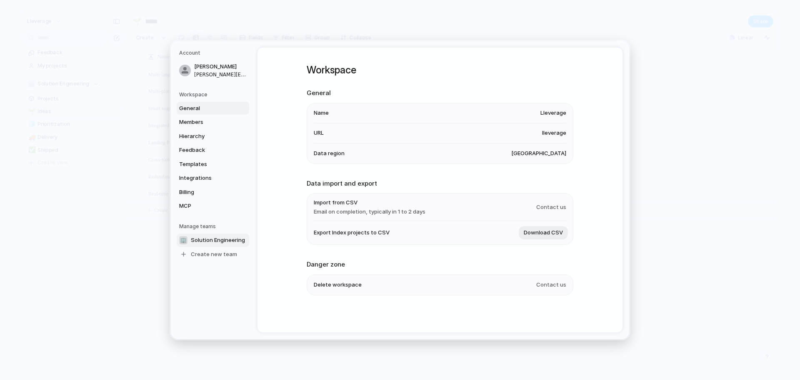
click at [199, 240] on span "Solution Engineering" at bounding box center [218, 240] width 54 height 8
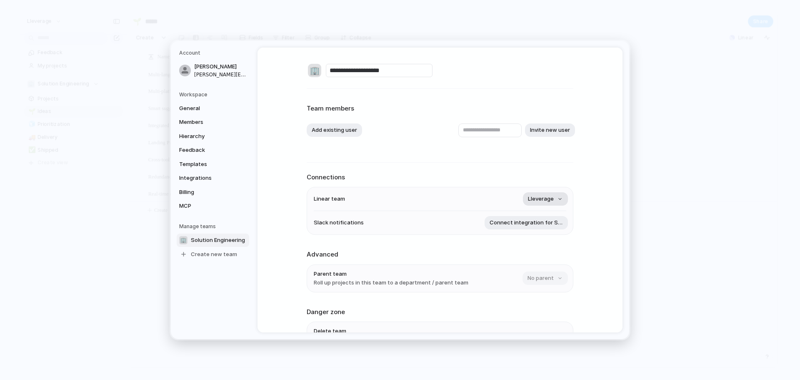
click at [556, 199] on button "Lleverage" at bounding box center [545, 198] width 45 height 13
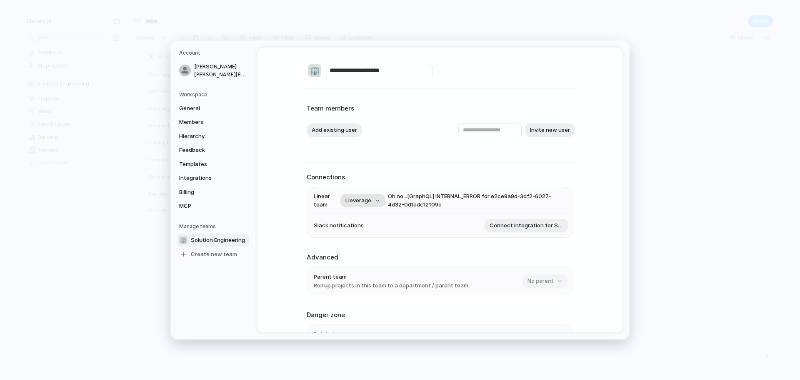
click at [356, 198] on span "Lleverage" at bounding box center [359, 200] width 26 height 8
click at [430, 164] on div "**********" at bounding box center [440, 219] width 267 height 342
drag, startPoint x: 213, startPoint y: 238, endPoint x: 196, endPoint y: 245, distance: 18.2
click at [196, 245] on link "🏢 Solution Engineering" at bounding box center [213, 239] width 73 height 13
click at [202, 240] on span "Solution Engineering" at bounding box center [218, 240] width 54 height 8
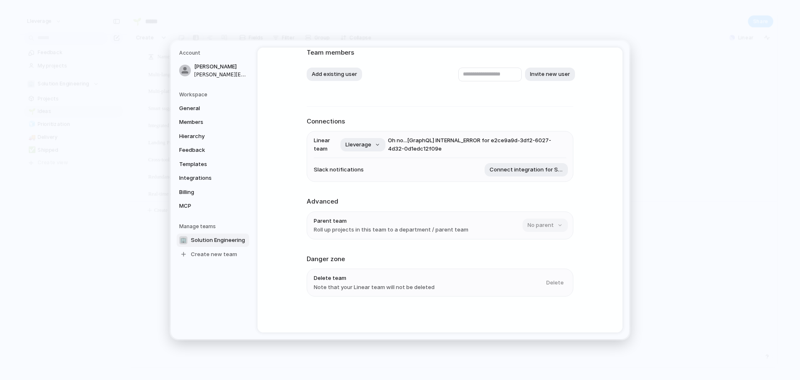
scroll to position [58, 0]
click at [197, 253] on span "Create new team" at bounding box center [214, 254] width 46 height 8
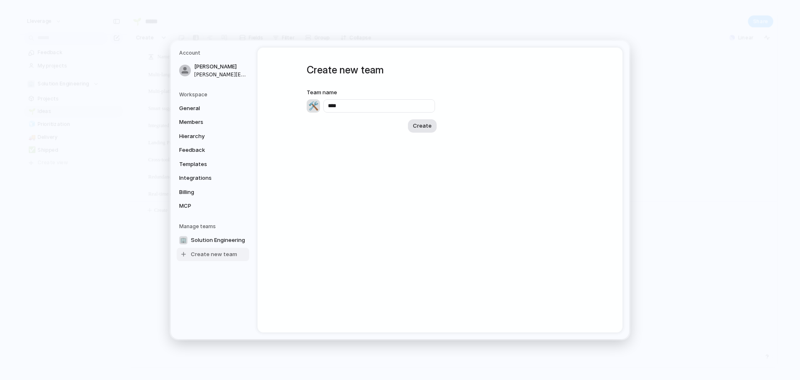
type input "***"
click at [417, 130] on button "Create" at bounding box center [422, 125] width 29 height 13
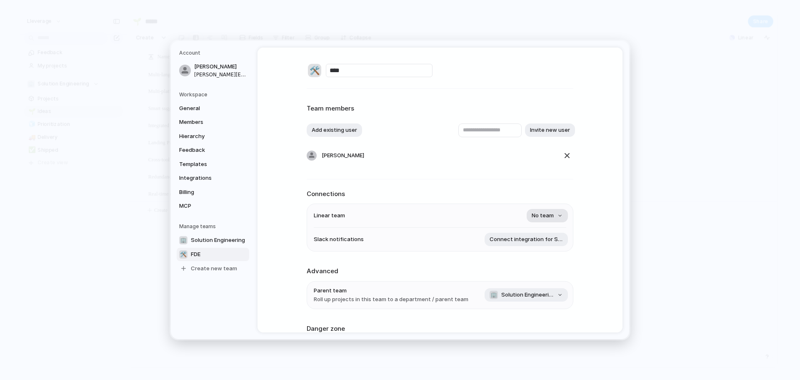
click at [559, 214] on button "No team" at bounding box center [547, 215] width 41 height 13
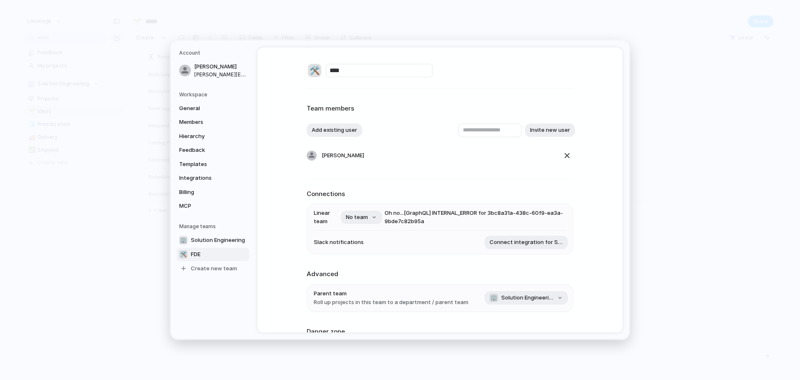
click at [456, 180] on div "🛠️ *** Team members Add existing user Invite new user Emile Naude Connections L…" at bounding box center [440, 225] width 267 height 355
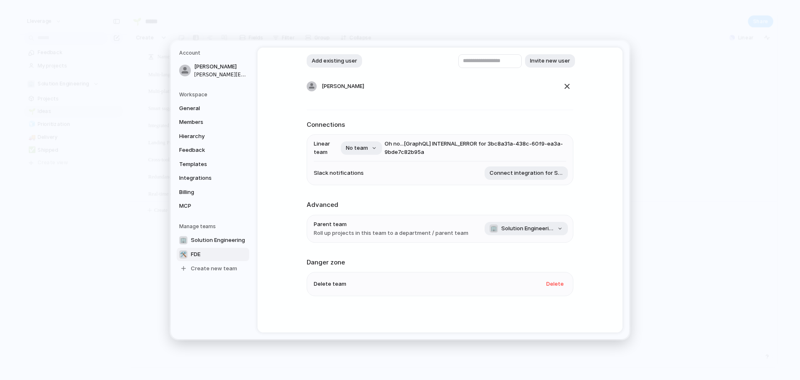
scroll to position [70, 0]
click at [212, 239] on span "Solution Engineering" at bounding box center [218, 240] width 54 height 8
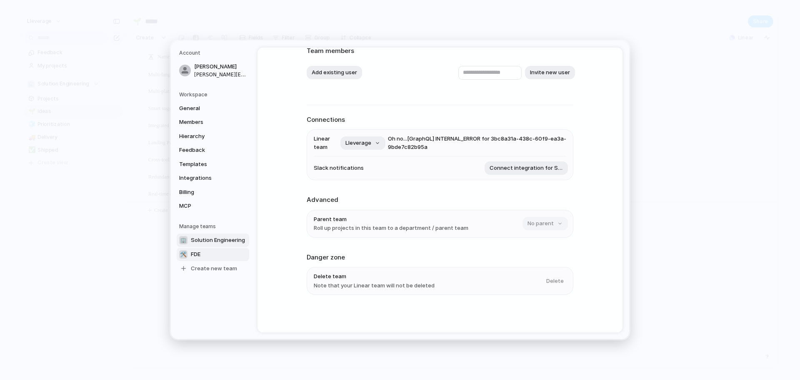
click at [208, 252] on link "🛠️ FDE" at bounding box center [213, 254] width 73 height 13
type input "***"
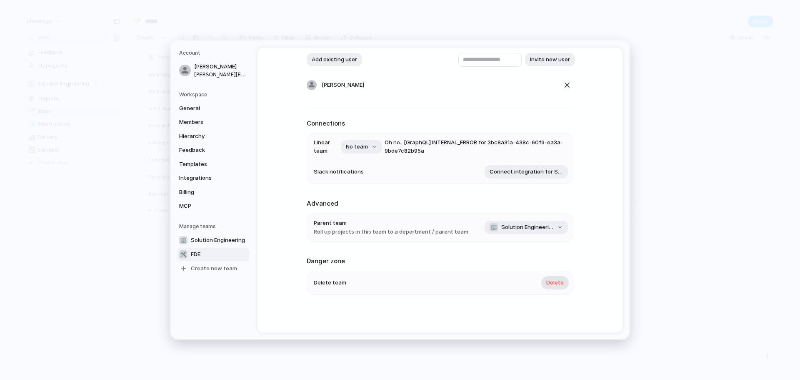
click at [558, 283] on span "Delete" at bounding box center [555, 282] width 18 height 8
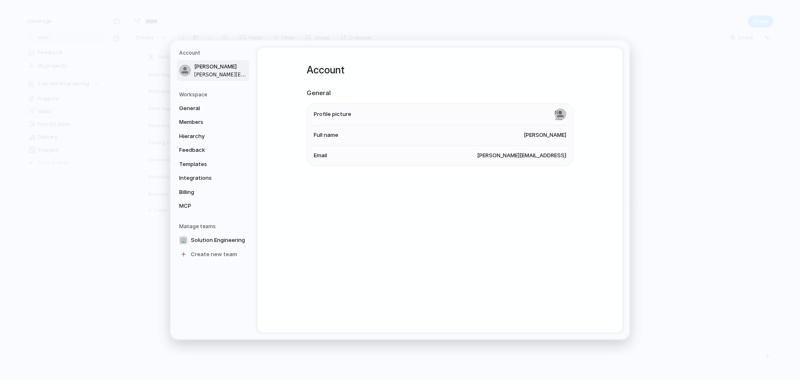
click at [579, 231] on div "Account General Profile picture Full name Emile Naude Email emile@lleverage.ai" at bounding box center [440, 190] width 365 height 285
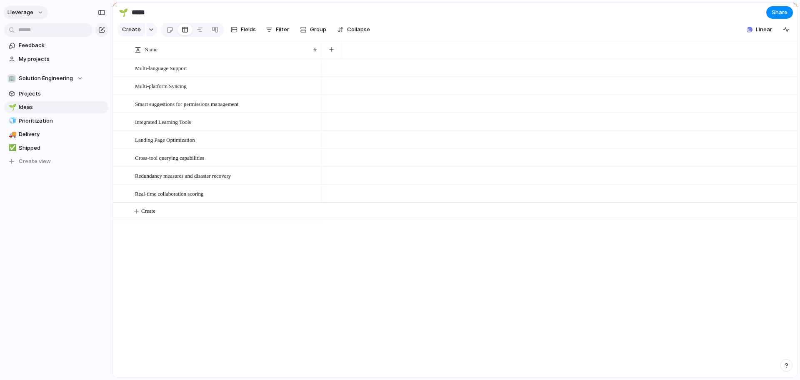
click at [31, 9] on span "Lleverage" at bounding box center [21, 12] width 26 height 8
click at [44, 220] on div "Settings Invite members Change theme Sign out" at bounding box center [400, 190] width 800 height 380
click at [44, 10] on button "Lleverage" at bounding box center [26, 12] width 44 height 13
click at [33, 26] on li "Settings" at bounding box center [40, 31] width 69 height 13
click at [20, 13] on span "Lleverage" at bounding box center [21, 12] width 26 height 8
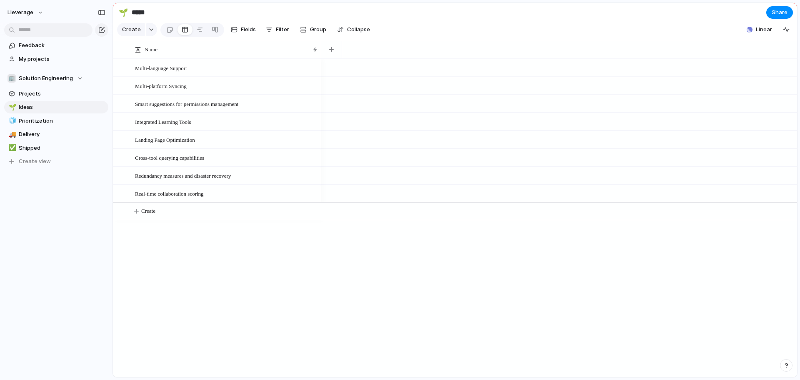
click at [59, 220] on div "Settings Invite members Change theme Sign out" at bounding box center [400, 190] width 800 height 380
click at [103, 13] on div "button" at bounding box center [102, 13] width 8 height 6
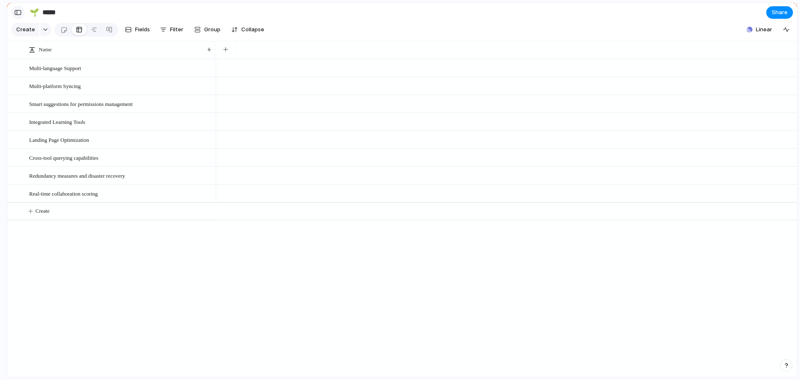
click at [22, 11] on button "button" at bounding box center [17, 12] width 13 height 13
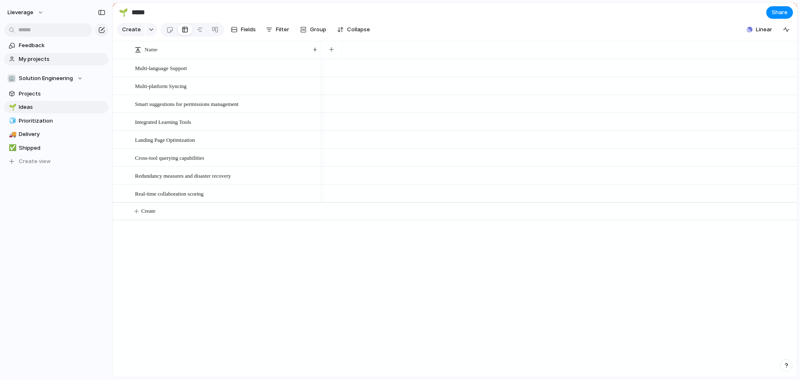
click at [49, 60] on span "My projects" at bounding box center [62, 59] width 87 height 8
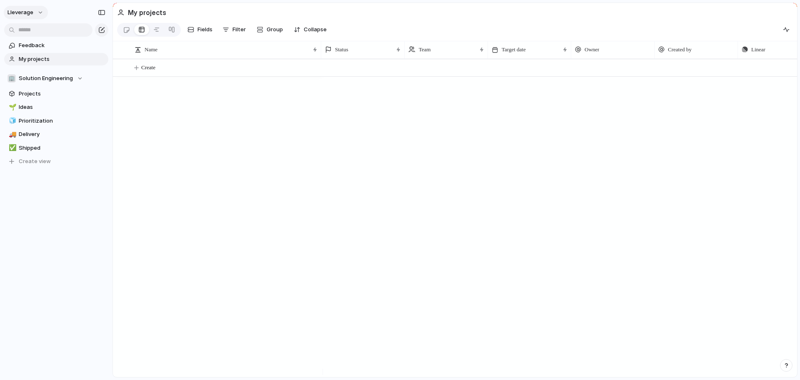
click at [38, 11] on button "Lleverage" at bounding box center [26, 12] width 44 height 13
click at [31, 31] on span "Settings" at bounding box center [30, 31] width 23 height 8
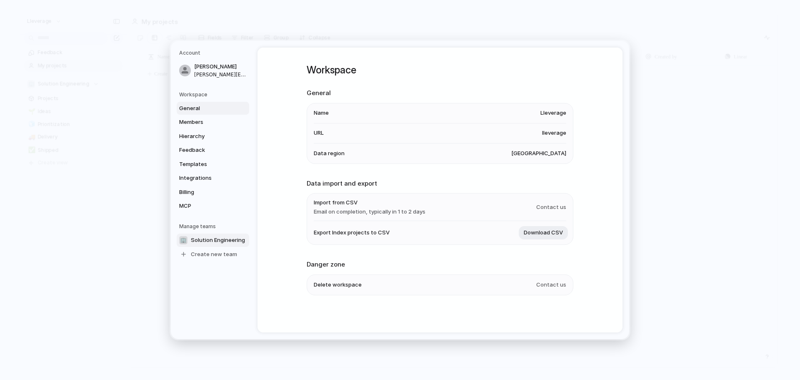
click at [212, 237] on span "Solution Engineering" at bounding box center [218, 240] width 54 height 8
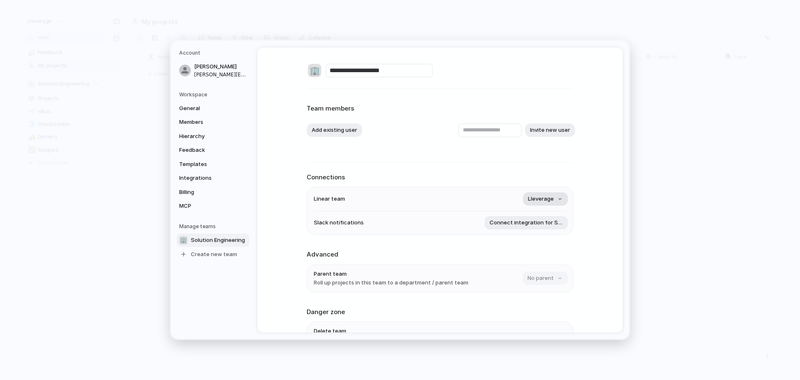
click at [558, 200] on button "Lleverage" at bounding box center [545, 198] width 45 height 13
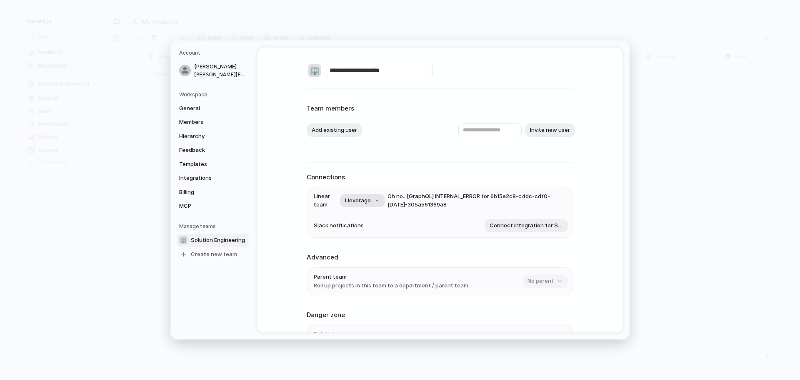
click at [376, 199] on button "Lleverage" at bounding box center [362, 200] width 45 height 13
click at [375, 201] on button "Lleverage" at bounding box center [362, 200] width 45 height 13
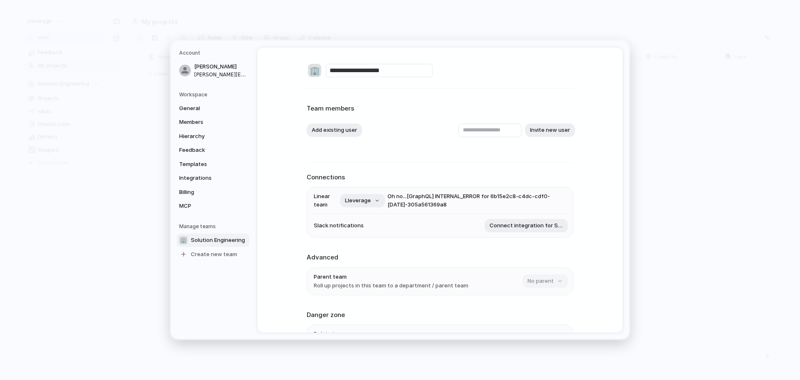
click at [413, 201] on span "Oh no... [GraphQL] INTERNAL_ERROR for 6b15e2c8-c4dc-cdf0-c6ce-305a561369a8" at bounding box center [477, 200] width 179 height 16
click at [203, 239] on span "Solution Engineering" at bounding box center [218, 240] width 54 height 8
drag, startPoint x: 393, startPoint y: 71, endPoint x: 292, endPoint y: 65, distance: 101.0
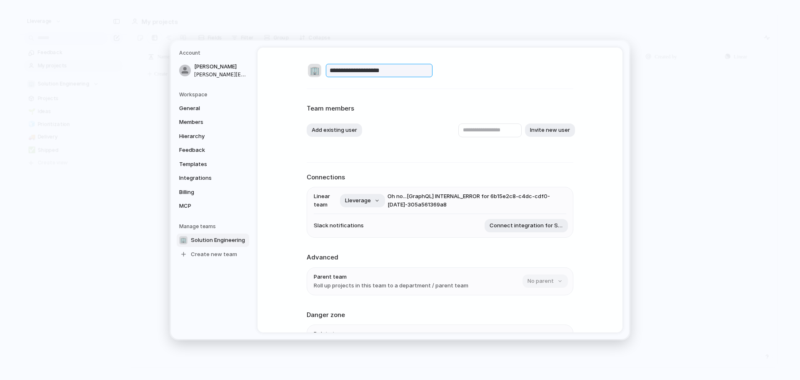
click at [293, 65] on div "**********" at bounding box center [440, 190] width 365 height 285
type input "*********"
click at [403, 120] on div "Team members Add existing user Invite new user" at bounding box center [440, 125] width 267 height 43
click at [378, 204] on button "Lleverage" at bounding box center [362, 200] width 45 height 13
click at [371, 216] on li "Slack notifications Connect integration for Slack" at bounding box center [440, 225] width 253 height 23
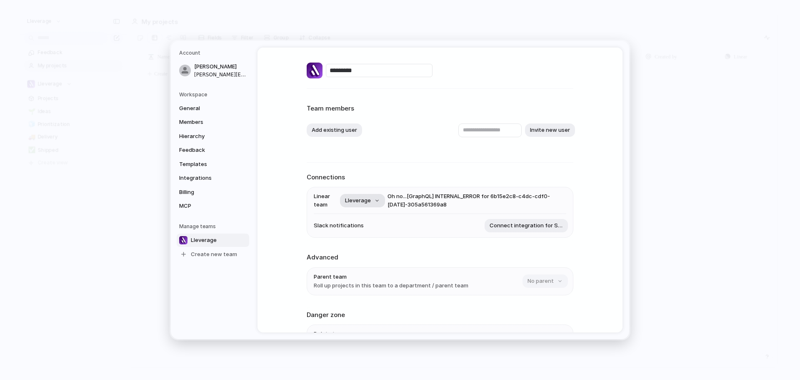
click at [370, 199] on button "Lleverage" at bounding box center [362, 200] width 45 height 13
click at [389, 165] on div "********* Team members Add existing user Invite new user Connections Linear tea…" at bounding box center [440, 219] width 267 height 342
click at [195, 190] on span "Billing" at bounding box center [205, 192] width 53 height 8
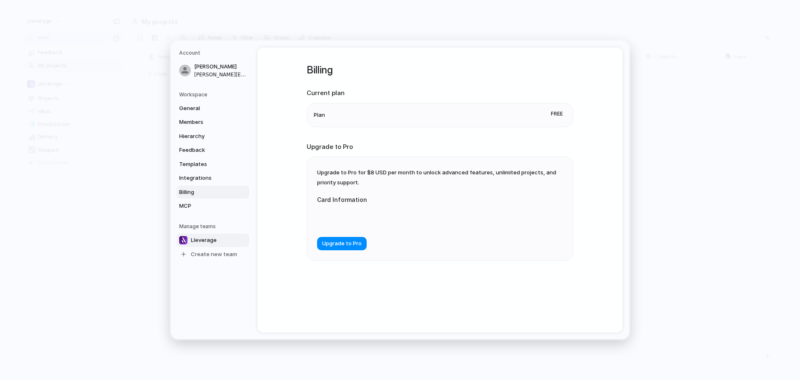
click at [210, 240] on span "Lleverage" at bounding box center [204, 240] width 26 height 8
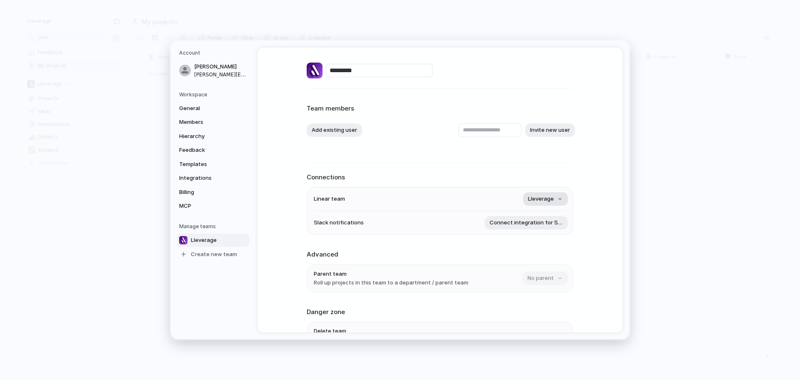
click at [559, 199] on button "Lleverage" at bounding box center [545, 198] width 45 height 13
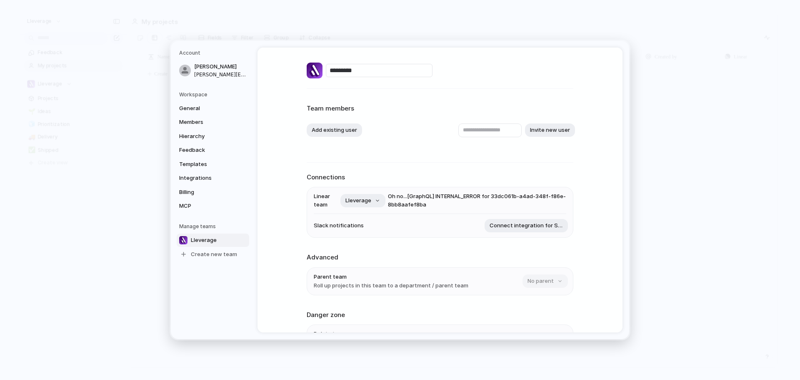
click at [358, 168] on div "********* Team members Add existing user Invite new user Connections Linear tea…" at bounding box center [440, 219] width 267 height 342
click at [474, 130] on input "text" at bounding box center [489, 130] width 63 height 14
type input "**********"
click at [539, 128] on button "Invite new user" at bounding box center [550, 129] width 50 height 13
click at [376, 200] on button "Lleverage" at bounding box center [363, 200] width 45 height 13
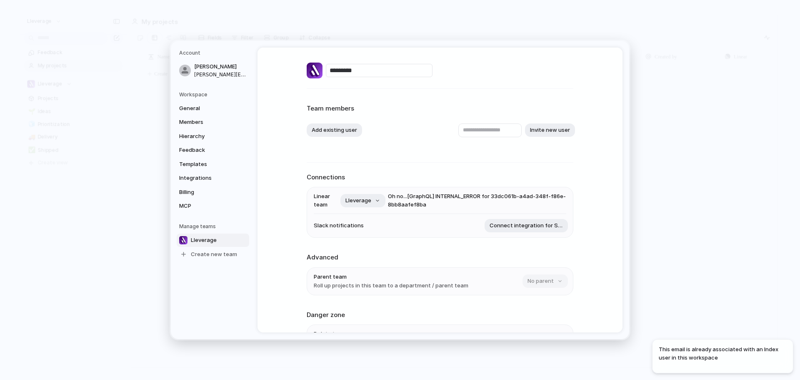
click at [389, 172] on div "********* Team members Add existing user Invite new user Connections Linear tea…" at bounding box center [440, 219] width 267 height 342
click at [207, 109] on span "General" at bounding box center [205, 108] width 53 height 8
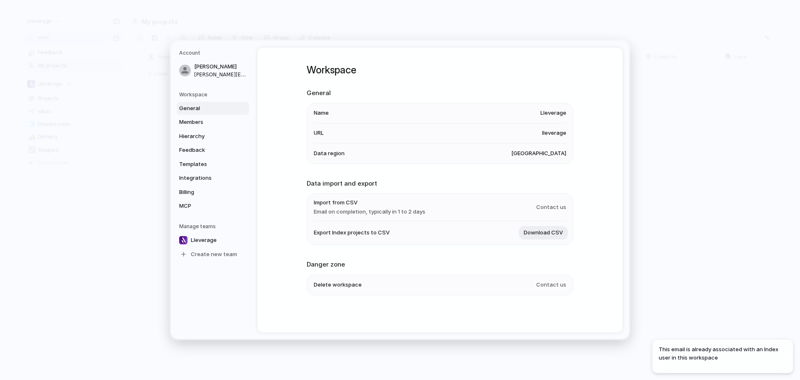
scroll to position [0, 0]
click at [207, 125] on span "Members" at bounding box center [205, 122] width 53 height 8
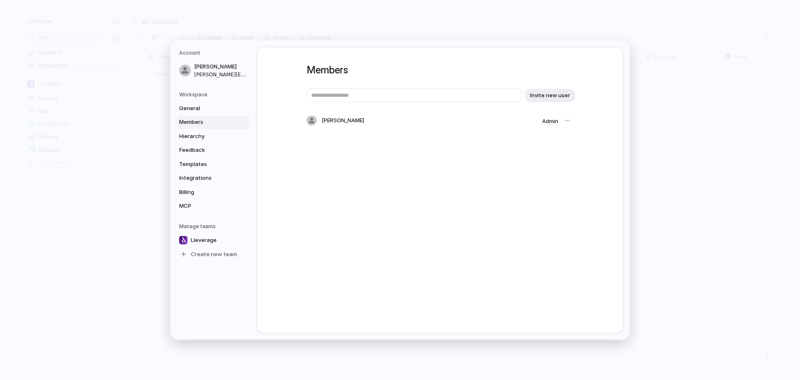
click at [567, 122] on div at bounding box center [568, 121] width 12 height 12
click at [566, 120] on div at bounding box center [568, 121] width 12 height 12
click at [200, 131] on link "Hierarchy" at bounding box center [213, 136] width 73 height 13
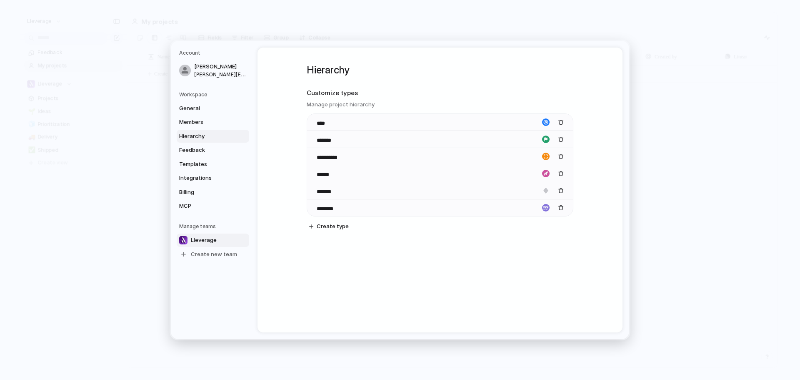
click at [211, 239] on span "Lleverage" at bounding box center [204, 240] width 26 height 8
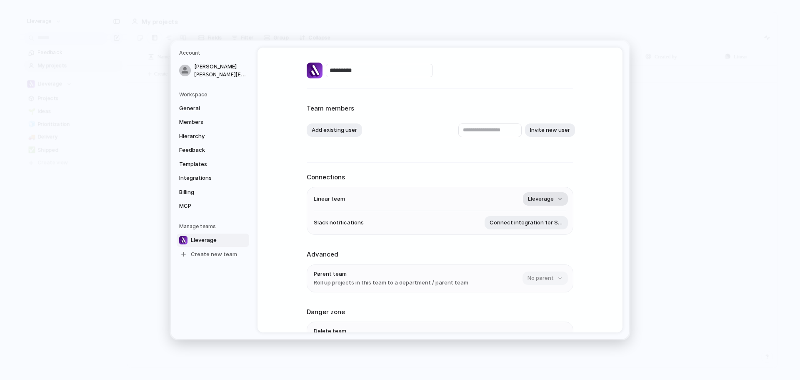
click at [559, 199] on button "Lleverage" at bounding box center [545, 198] width 45 height 13
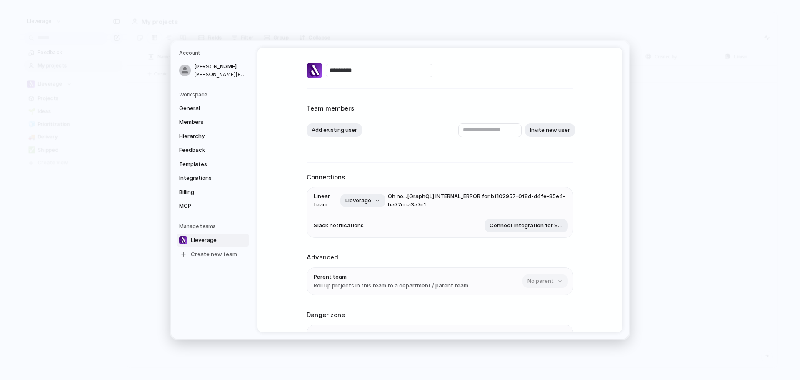
drag, startPoint x: 438, startPoint y: 204, endPoint x: 343, endPoint y: 193, distance: 96.5
click at [328, 192] on li "Linear team Lleverage Oh no... [GraphQL] INTERNAL_ERROR for bf102957-0f8d-d4fe-…" at bounding box center [440, 200] width 253 height 27
click at [394, 196] on span "Oh no... [GraphQL] INTERNAL_ERROR for bf102957-0f8d-d4fe-85e4-ba77cca3a7c1" at bounding box center [477, 200] width 178 height 16
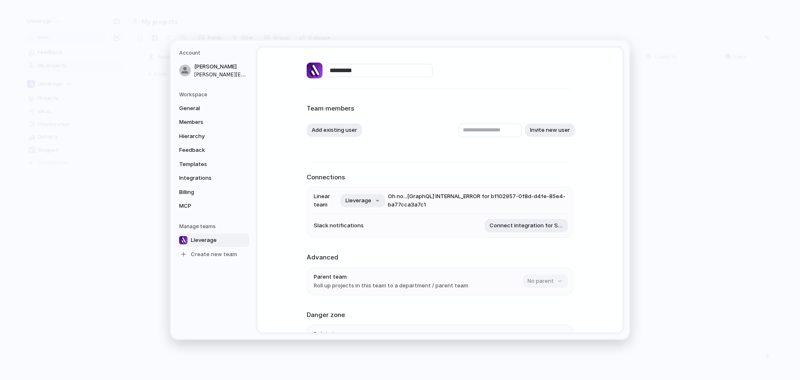
click at [394, 196] on span "Oh no... [GraphQL] INTERNAL_ERROR for bf102957-0f8d-d4fe-85e4-ba77cca3a7c1" at bounding box center [477, 200] width 178 height 16
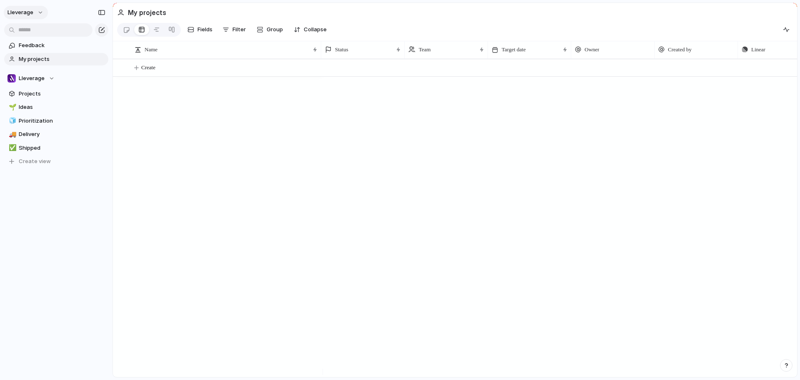
click at [42, 11] on button "Lleverage" at bounding box center [26, 12] width 44 height 13
click at [30, 70] on span "Sign out" at bounding box center [30, 71] width 22 height 8
